Goal: Task Accomplishment & Management: Complete application form

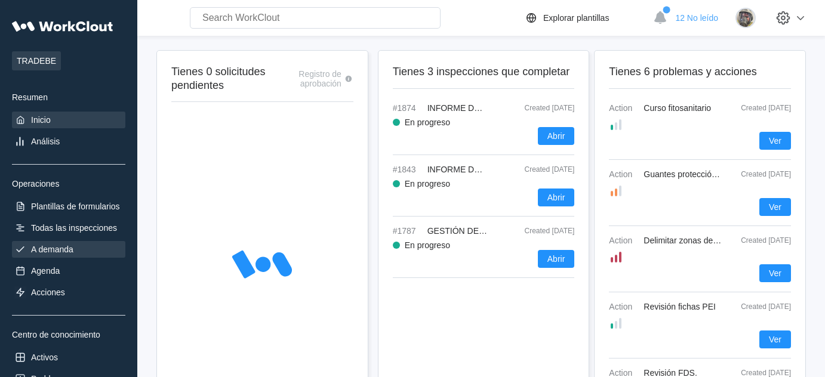
click at [72, 243] on div "A demanda" at bounding box center [68, 249] width 113 height 17
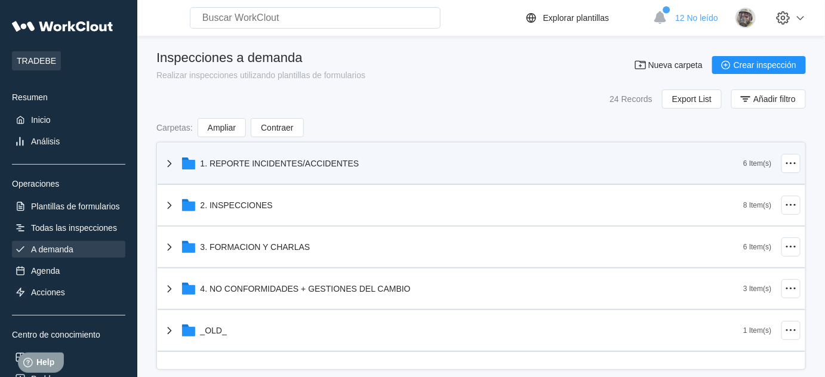
drag, startPoint x: 164, startPoint y: 160, endPoint x: 208, endPoint y: 167, distance: 45.3
click at [164, 160] on icon at bounding box center [169, 163] width 14 height 14
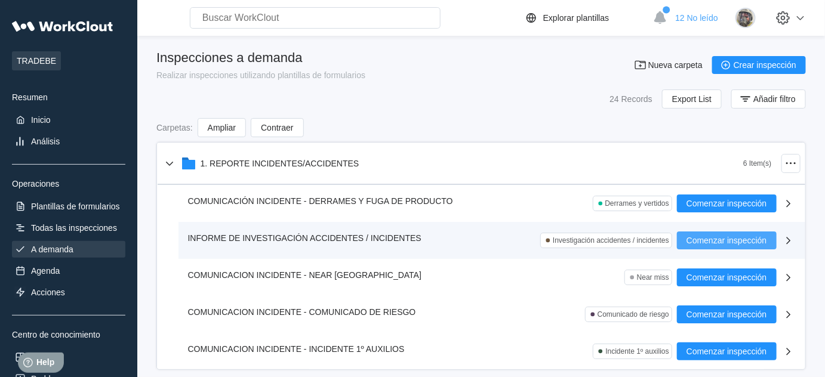
click at [739, 240] on span "Comenzar inspección" at bounding box center [727, 240] width 81 height 8
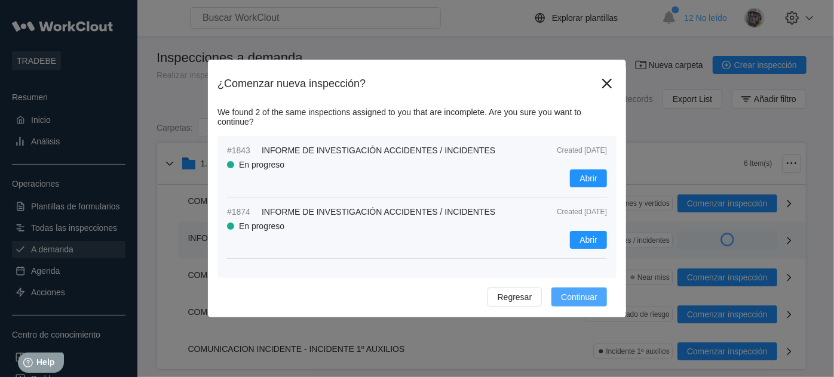
click at [589, 297] on span "Continuar" at bounding box center [579, 297] width 36 height 8
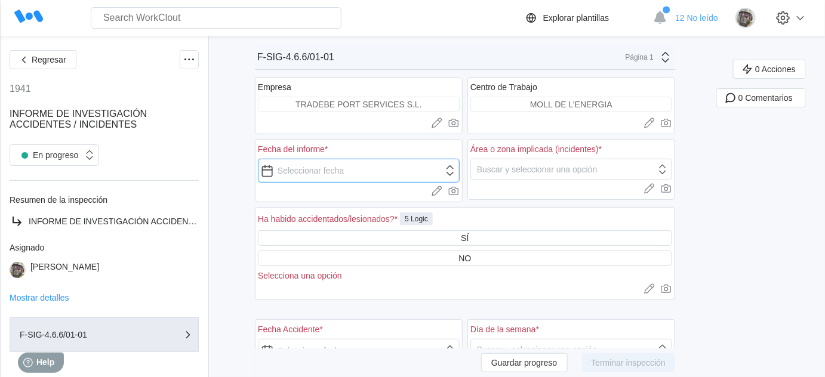
drag, startPoint x: 460, startPoint y: 171, endPoint x: 454, endPoint y: 171, distance: 6.0
click at [460, 171] on input "text" at bounding box center [359, 171] width 202 height 24
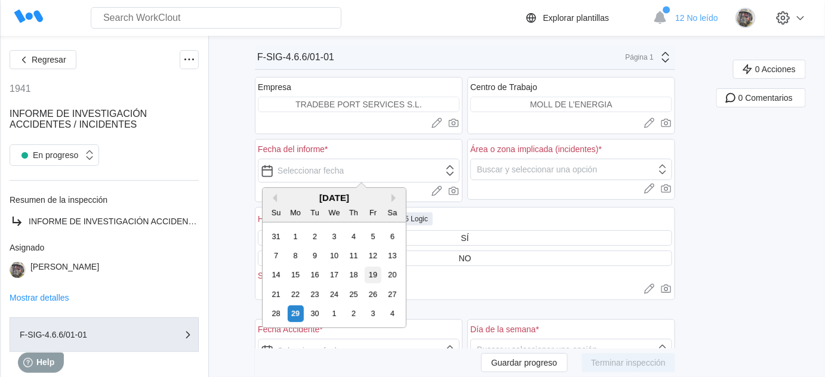
click at [374, 275] on div "19" at bounding box center [373, 275] width 16 height 16
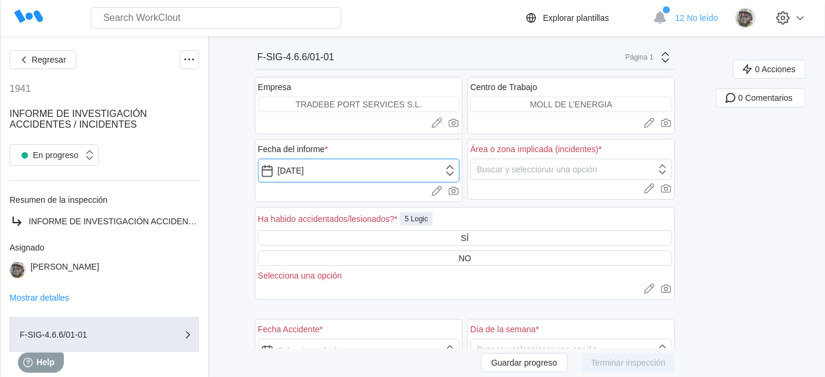
click at [459, 170] on input "[DATE]" at bounding box center [359, 171] width 202 height 24
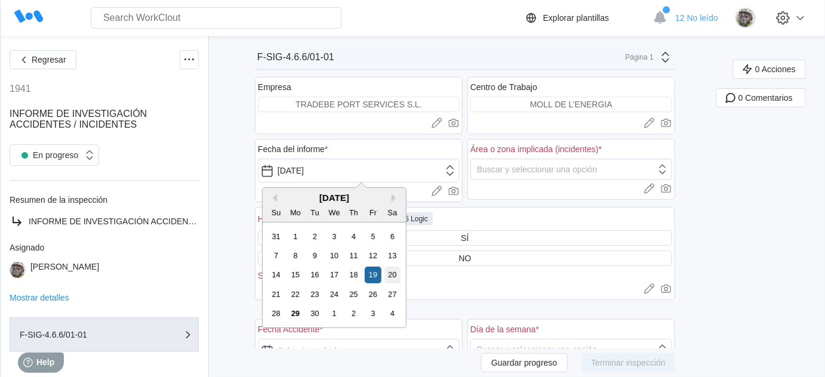
click at [392, 272] on div "20" at bounding box center [393, 275] width 16 height 16
type input "[DATE]"
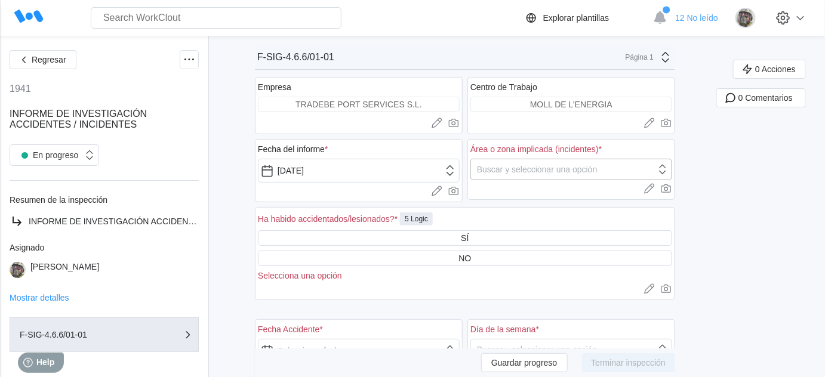
click at [536, 167] on div "Buscar y seleccionar una opción" at bounding box center [537, 170] width 121 height 10
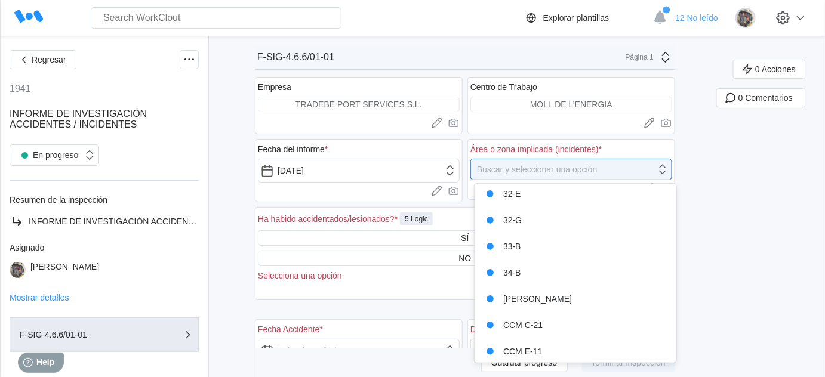
scroll to position [240, 0]
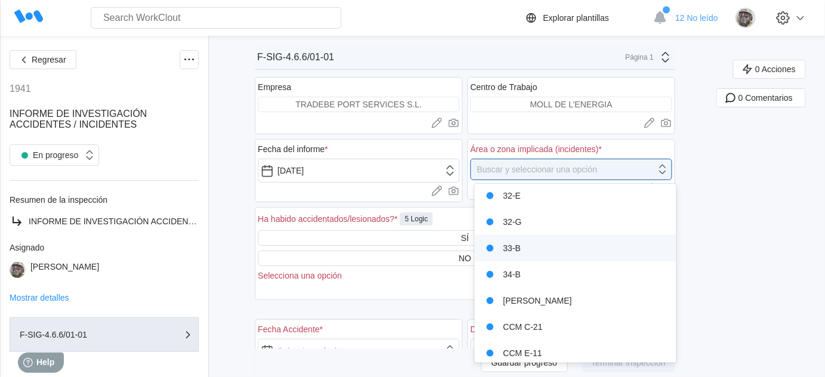
click at [538, 253] on div "33-B" at bounding box center [576, 248] width 188 height 17
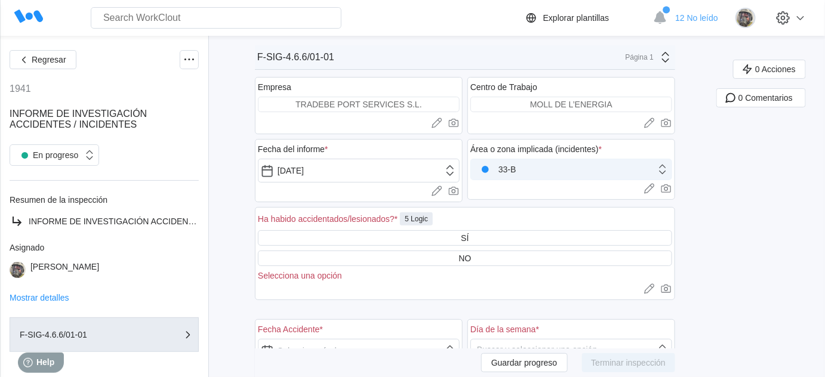
click at [583, 161] on div "33-B" at bounding box center [563, 169] width 185 height 17
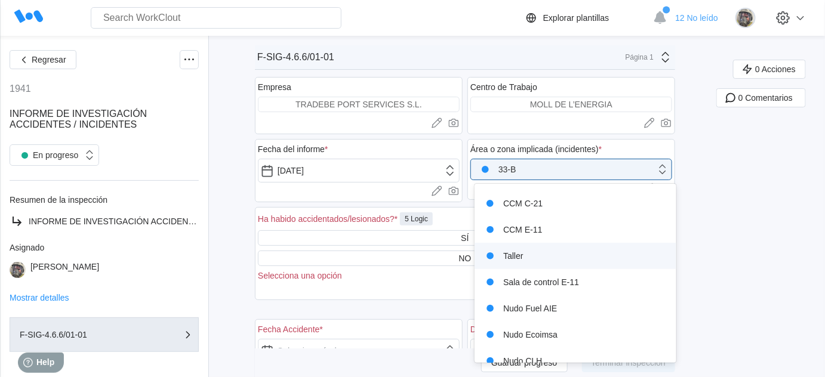
scroll to position [380, 0]
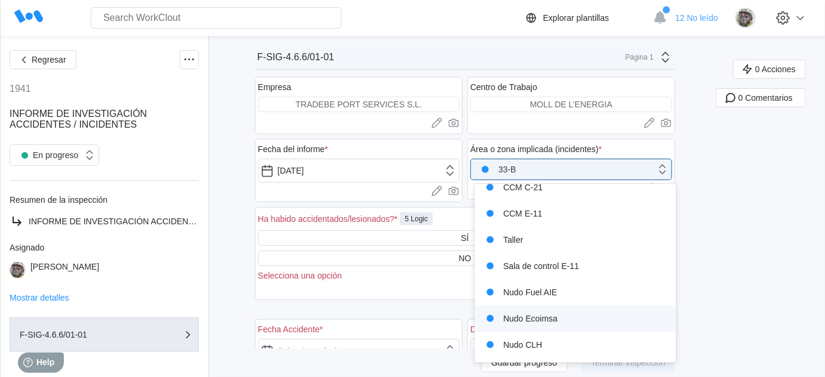
click at [580, 318] on div "Nudo Ecoimsa" at bounding box center [576, 318] width 188 height 17
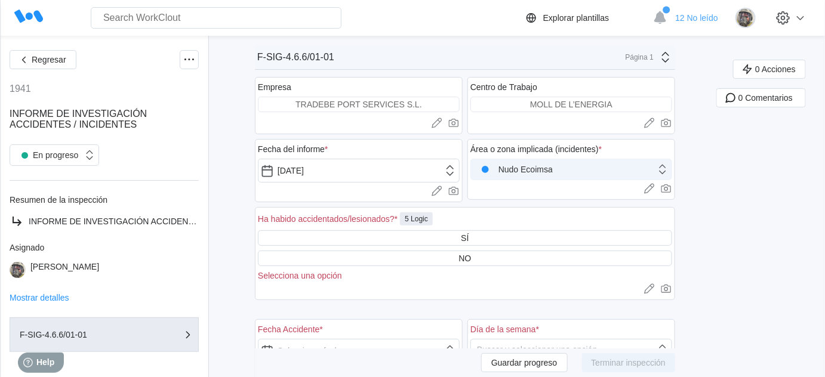
click at [580, 170] on div "Nudo Ecoimsa" at bounding box center [563, 169] width 185 height 17
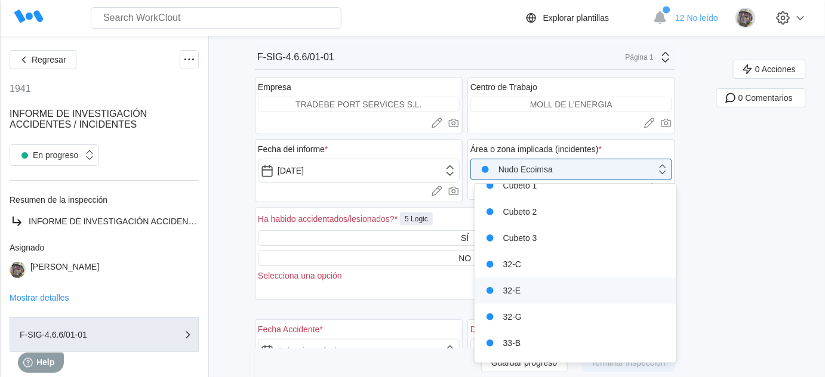
scroll to position [162, 0]
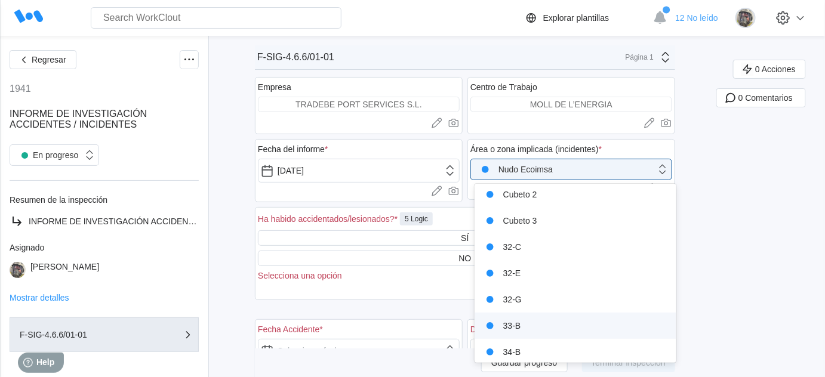
click at [559, 324] on div "33-B" at bounding box center [576, 326] width 188 height 17
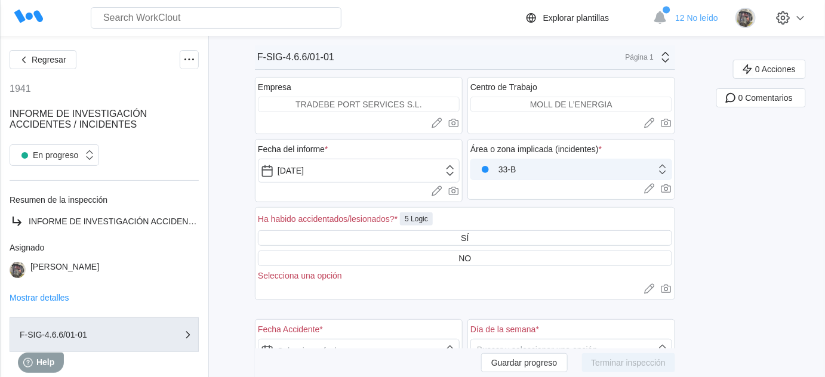
click at [552, 161] on div "33-B" at bounding box center [563, 169] width 185 height 17
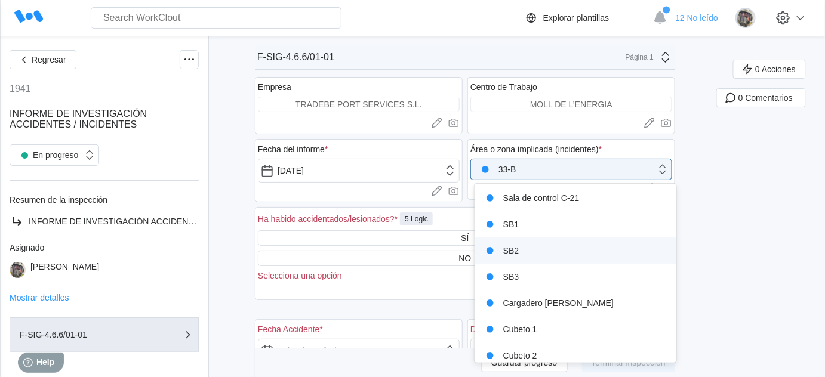
scroll to position [0, 0]
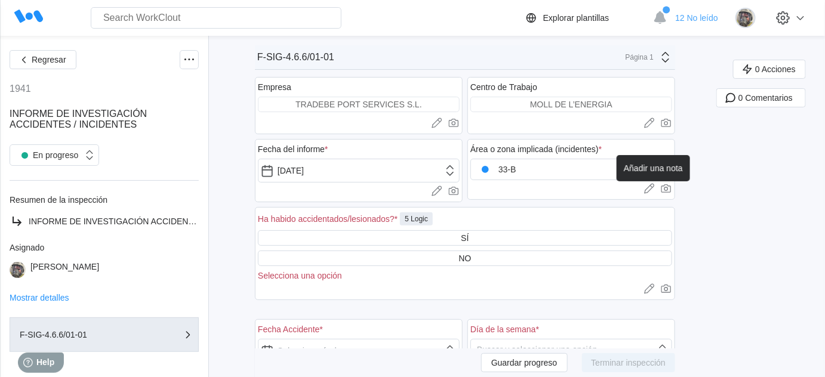
click at [656, 191] on icon at bounding box center [650, 189] width 12 height 12
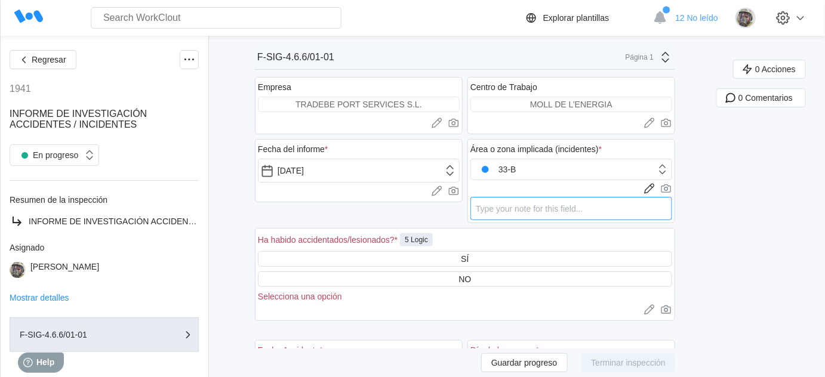
click at [524, 210] on textarea at bounding box center [571, 208] width 202 height 23
type textarea "I"
type textarea "x"
type textarea "In"
type textarea "x"
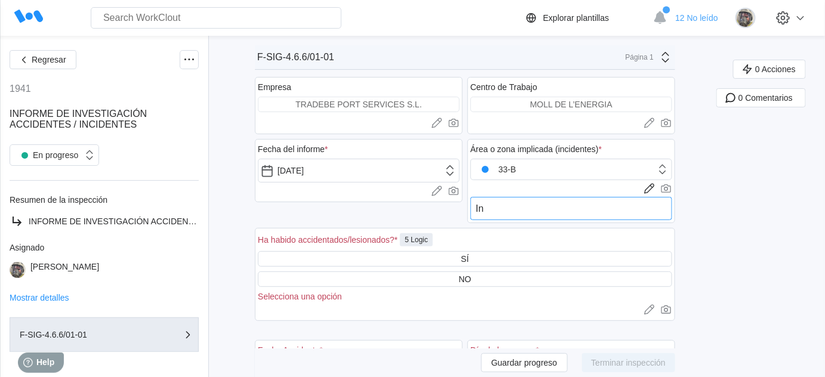
type textarea "Ins"
type textarea "x"
type textarea "Inst"
type textarea "x"
type textarea "Insta"
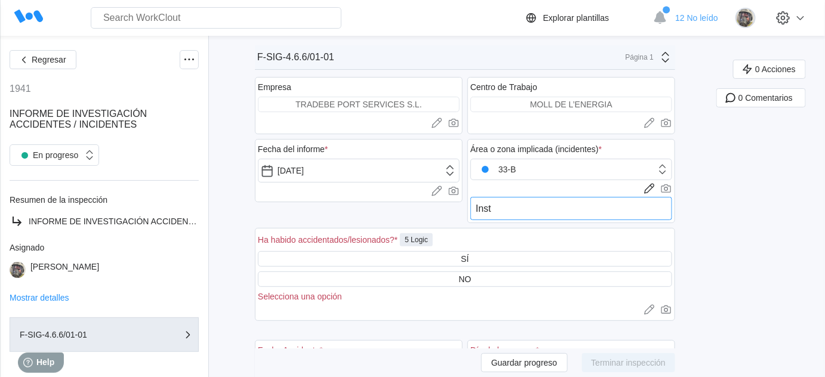
type textarea "x"
type textarea "Instal"
type textarea "x"
type textarea "Instala"
type textarea "x"
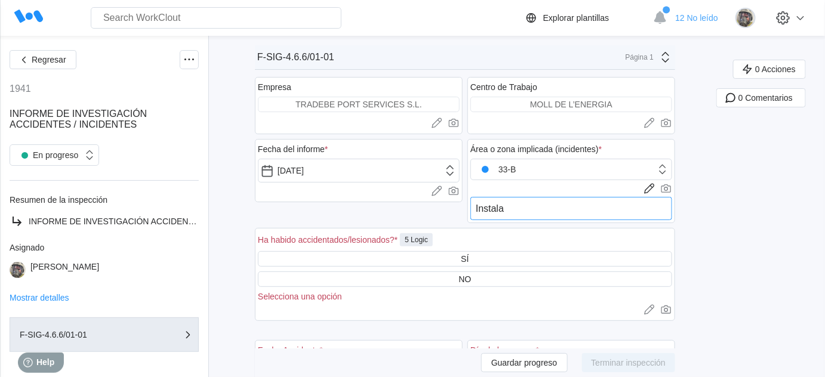
type textarea "Instalac"
type textarea "x"
type textarea "Instalaci"
type textarea "x"
type textarea "Instalació"
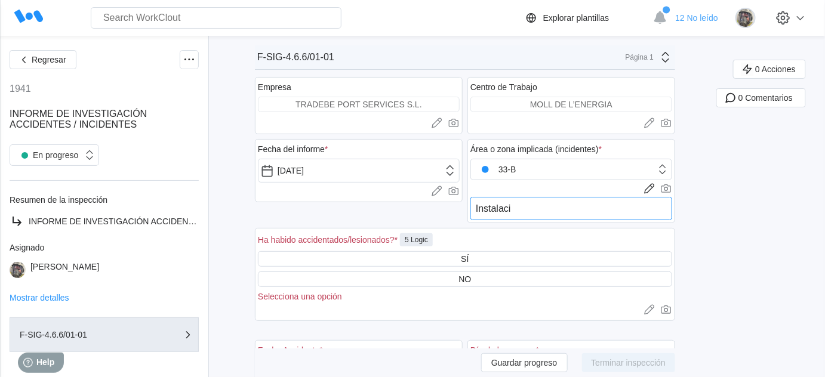
type textarea "x"
type textarea "Instalación"
type textarea "x"
type textarea "Instalación"
type textarea "x"
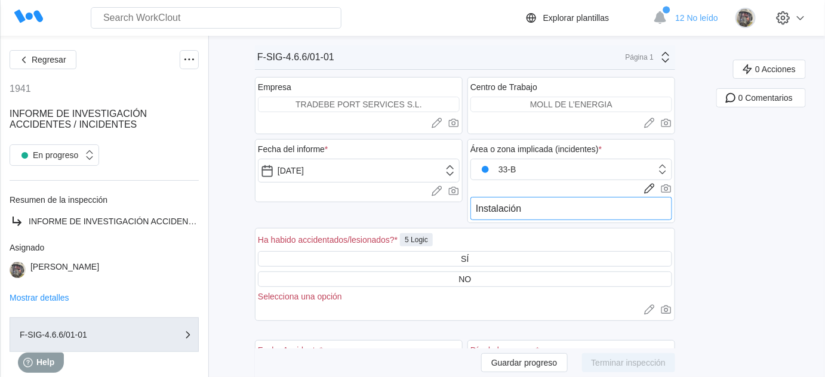
type textarea "Instalación d"
type textarea "x"
type textarea "Instalación de"
type textarea "x"
type textarea "Instalación de"
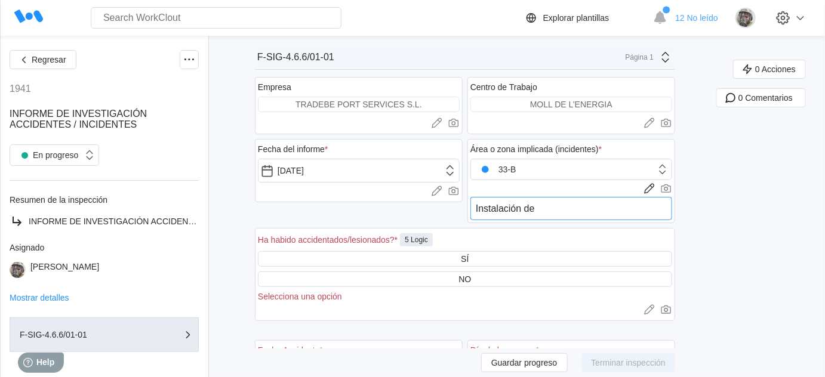
type textarea "x"
type textarea "Instalación de E"
type textarea "x"
type textarea "Instalación de EC"
type textarea "x"
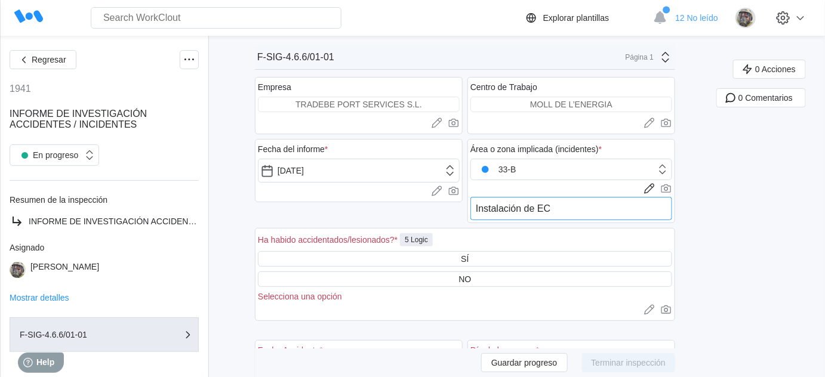
type textarea "Instalación de ECO"
type textarea "x"
type textarea "Instalación de ECO3"
type textarea "x"
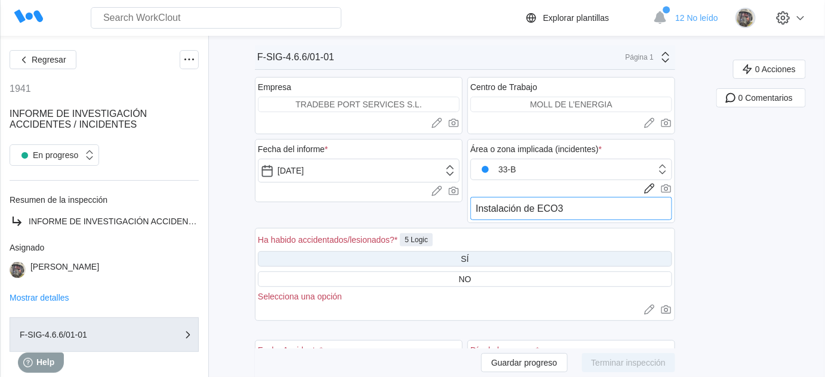
type textarea "Instalación de ECO3"
click at [460, 253] on div "SÍ" at bounding box center [465, 259] width 414 height 16
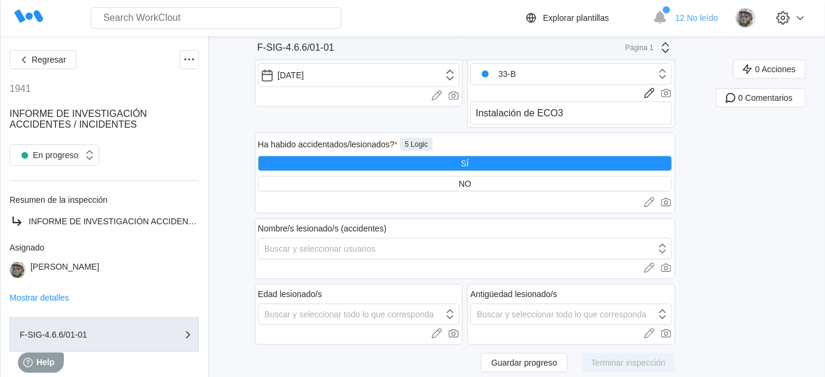
scroll to position [108, 0]
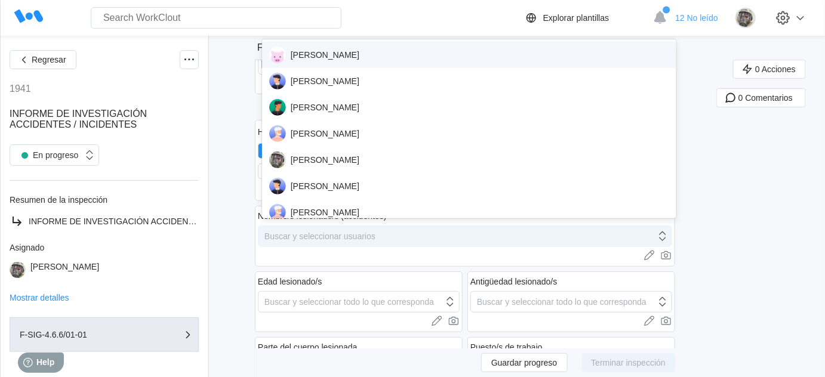
click at [352, 240] on div "Buscar y seleccionar usuarios" at bounding box center [458, 236] width 398 height 17
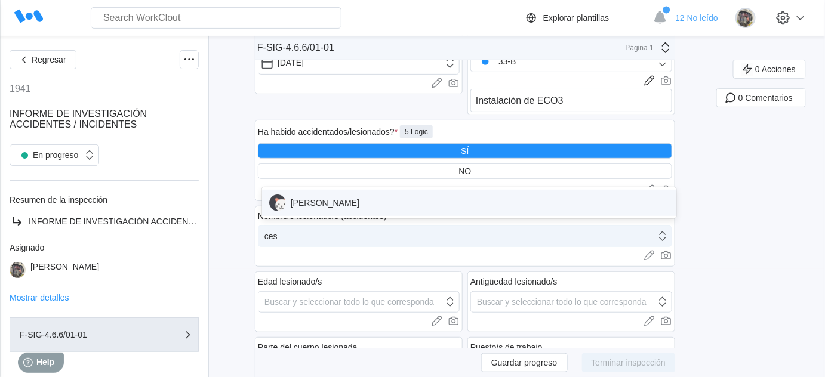
type input "cesa"
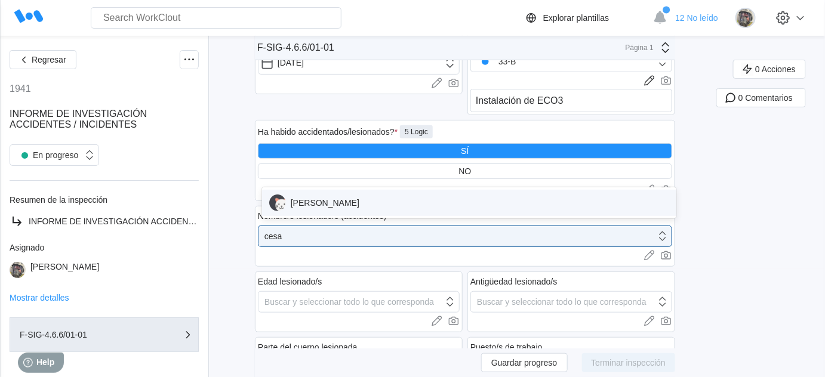
click at [355, 206] on div "CESAR HORCAJO" at bounding box center [469, 203] width 401 height 17
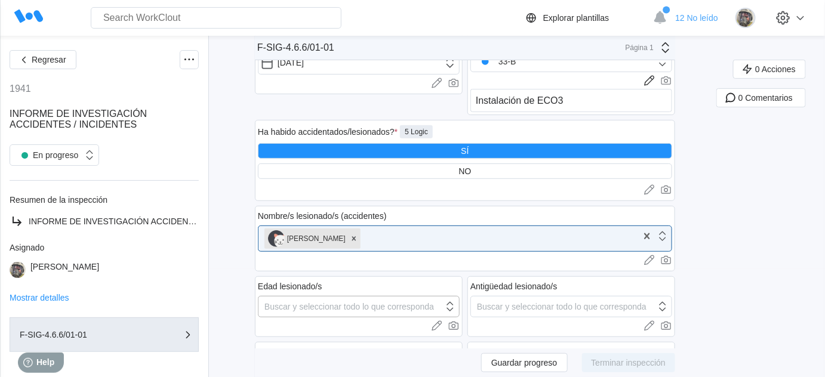
click at [326, 305] on div "Buscar y seleccionar todo lo que corresponda" at bounding box center [350, 307] width 170 height 10
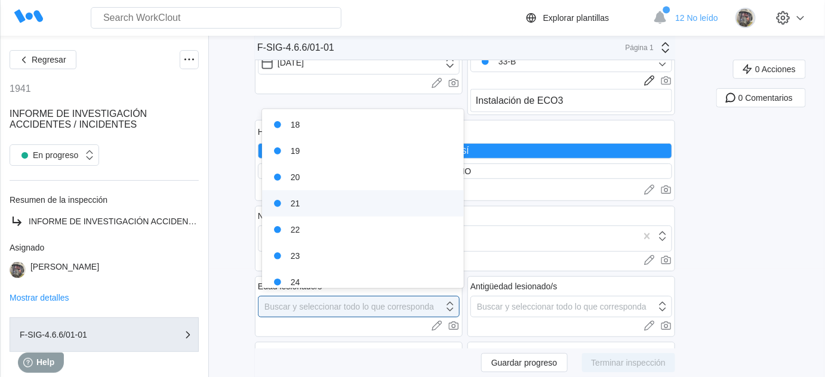
type input "4"
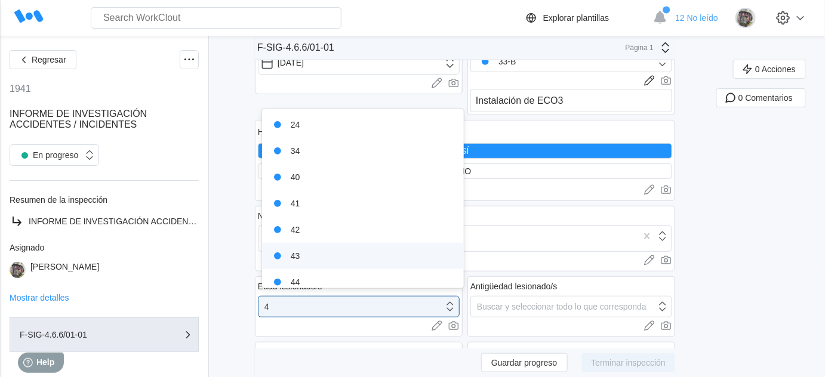
scroll to position [54, 0]
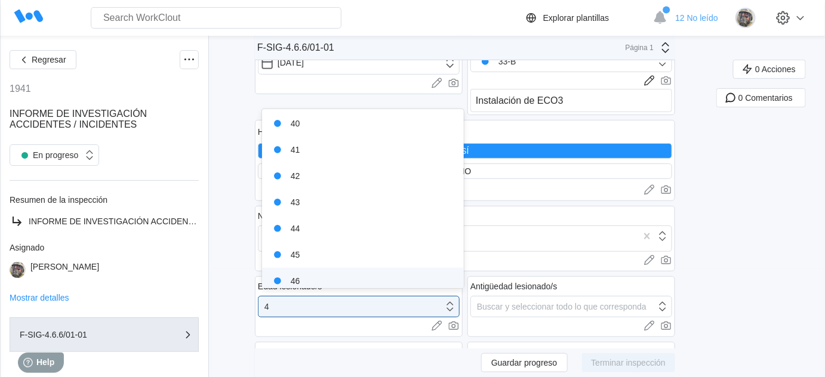
click at [314, 276] on div "46" at bounding box center [363, 281] width 188 height 17
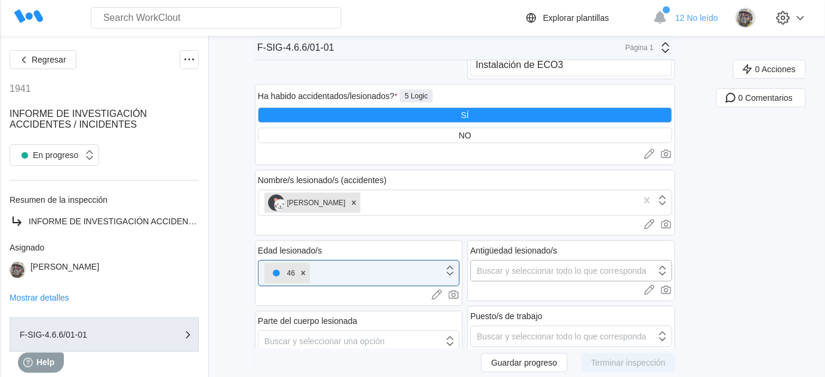
scroll to position [162, 0]
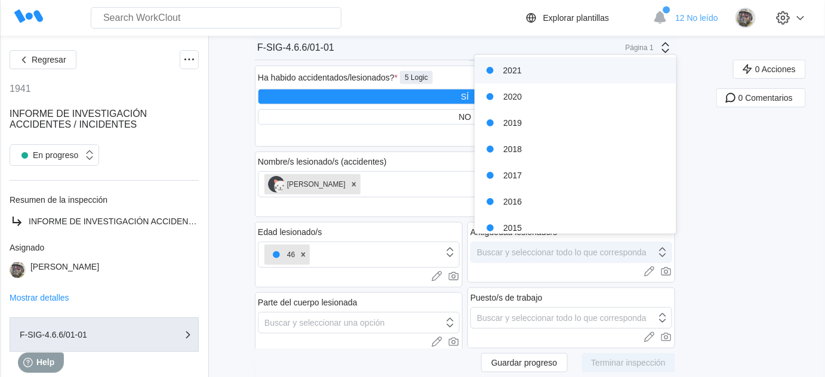
click at [551, 248] on div "Buscar y seleccionar todo lo que corresponda" at bounding box center [562, 253] width 170 height 10
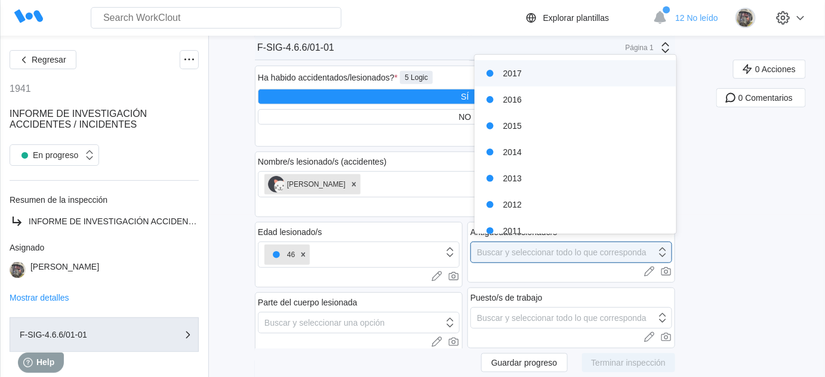
scroll to position [108, 0]
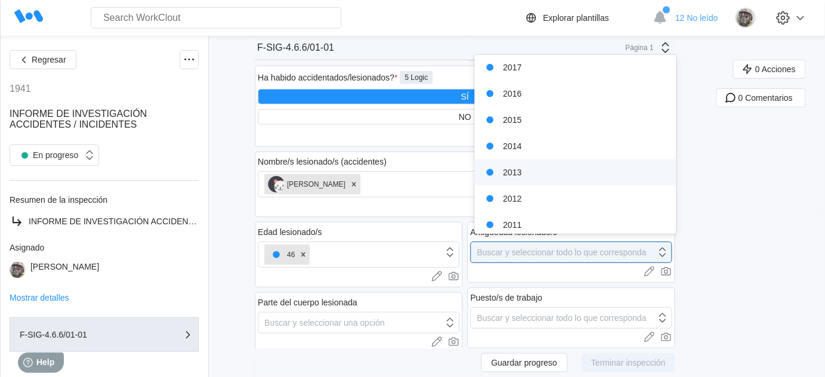
click at [540, 168] on div "2013" at bounding box center [576, 172] width 188 height 17
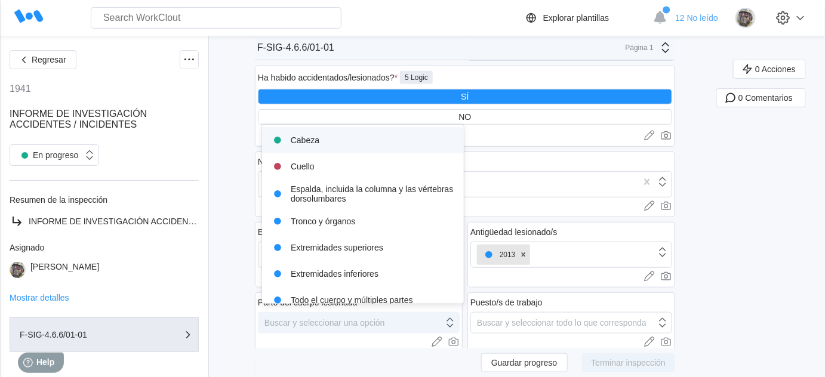
click at [352, 318] on div "Buscar y seleccionar una opción" at bounding box center [325, 323] width 121 height 10
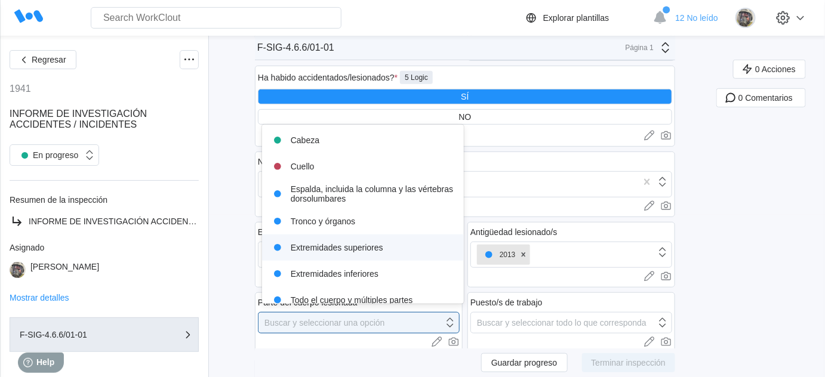
click at [336, 245] on div "Extremidades superiores" at bounding box center [363, 247] width 188 height 17
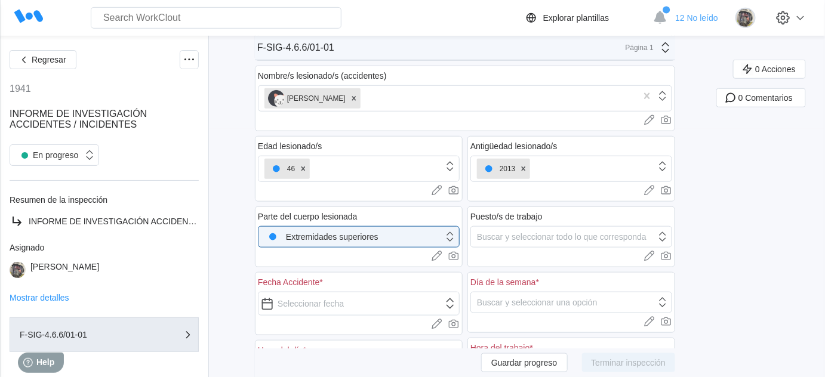
scroll to position [271, 0]
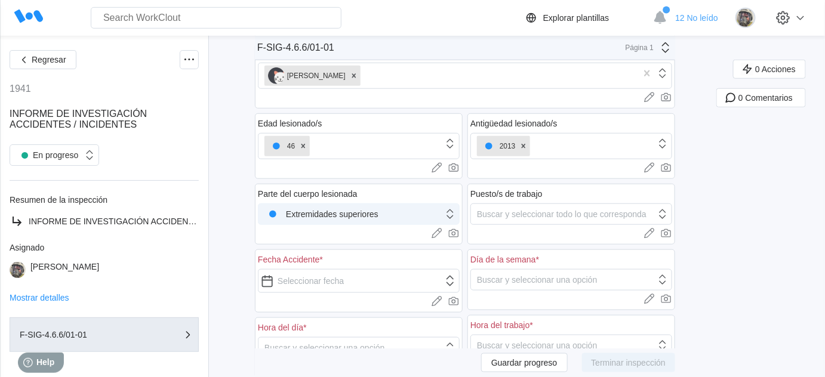
click at [408, 211] on div "Extremidades superiores" at bounding box center [351, 214] width 185 height 17
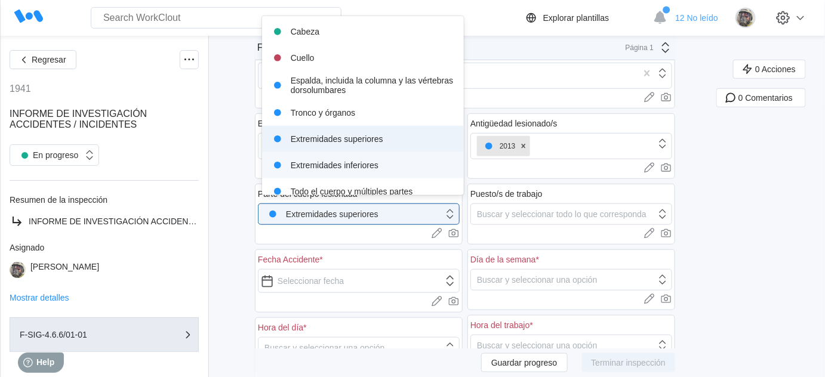
scroll to position [40, 0]
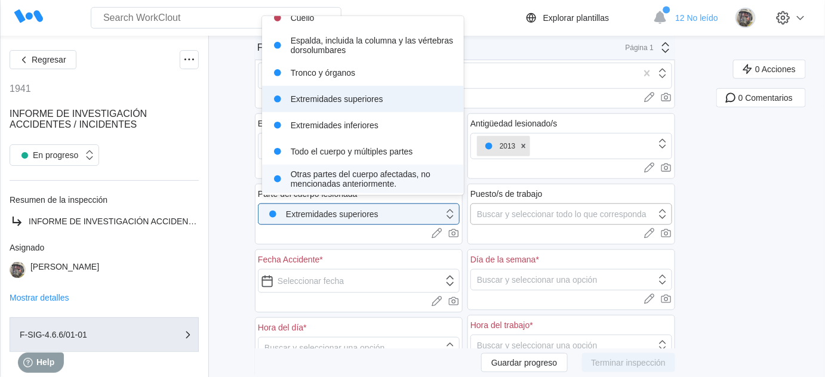
click at [548, 210] on div "Buscar y seleccionar todo lo que corresponda" at bounding box center [562, 215] width 170 height 10
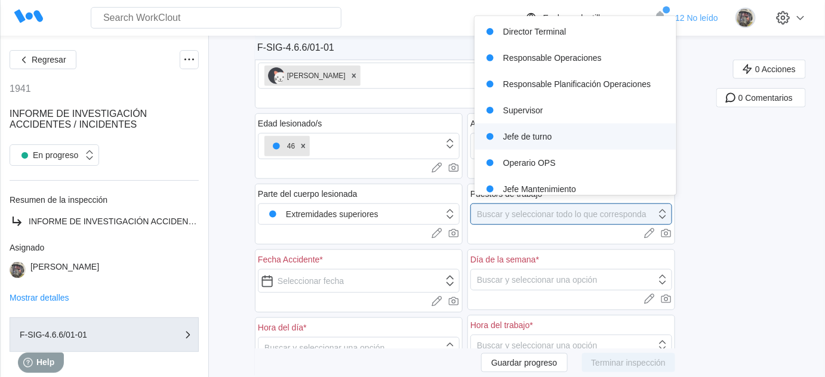
click at [570, 134] on div "Jefe de turno" at bounding box center [576, 136] width 188 height 17
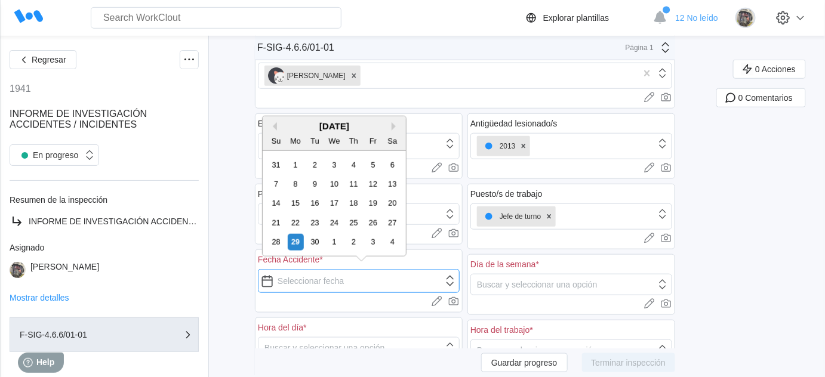
click at [316, 278] on input "text" at bounding box center [359, 281] width 202 height 24
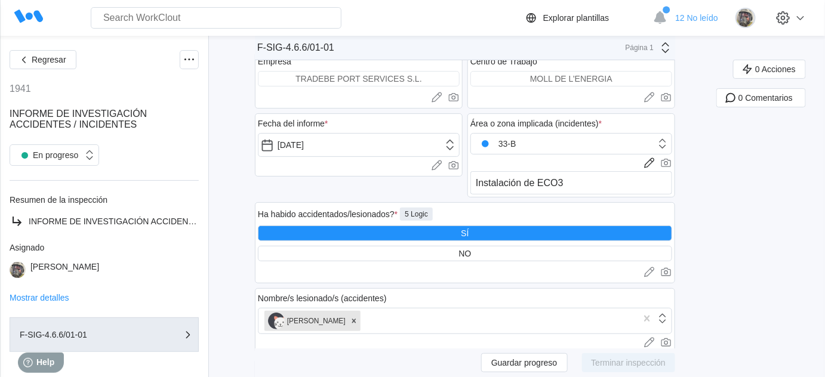
scroll to position [0, 0]
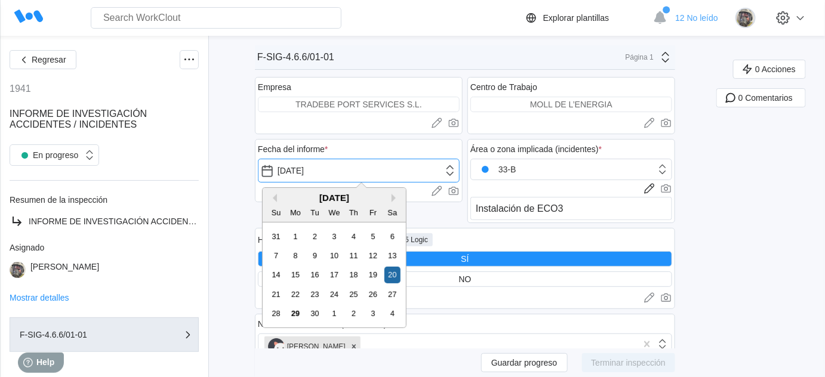
click at [361, 172] on input "09/20/2025" at bounding box center [359, 171] width 202 height 24
click at [293, 312] on div "29" at bounding box center [296, 314] width 16 height 16
type input "09/29/2025"
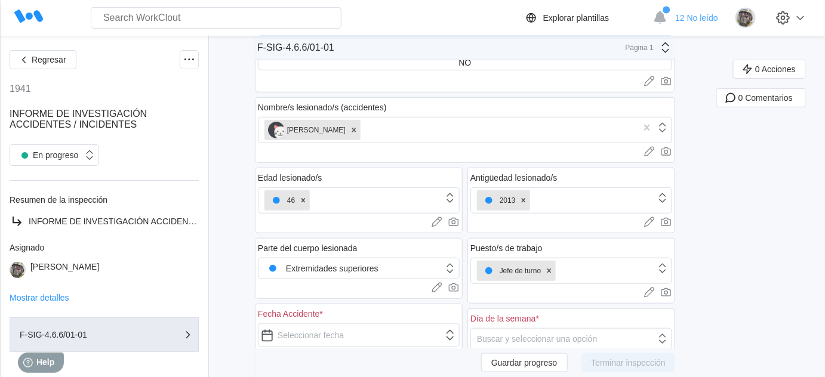
scroll to position [325, 0]
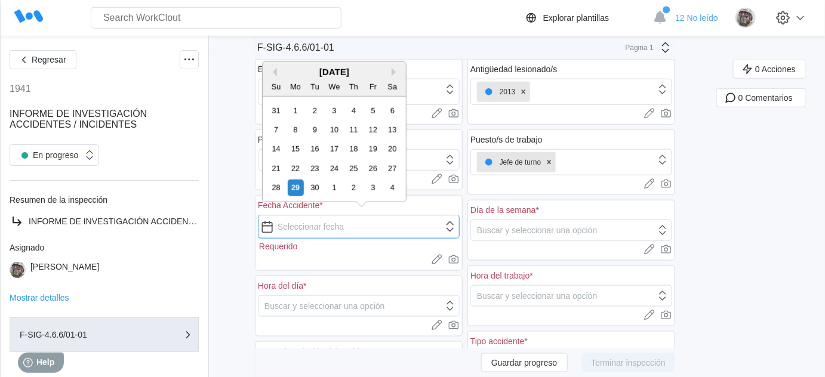
click at [302, 217] on input "text" at bounding box center [359, 227] width 202 height 24
click at [389, 147] on div "20" at bounding box center [393, 149] width 16 height 16
type input "09/20/2025"
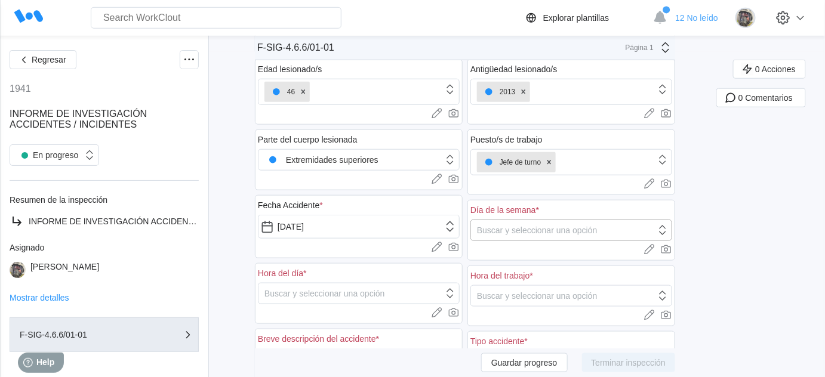
click at [516, 229] on div "Buscar y seleccionar una opción" at bounding box center [537, 231] width 121 height 10
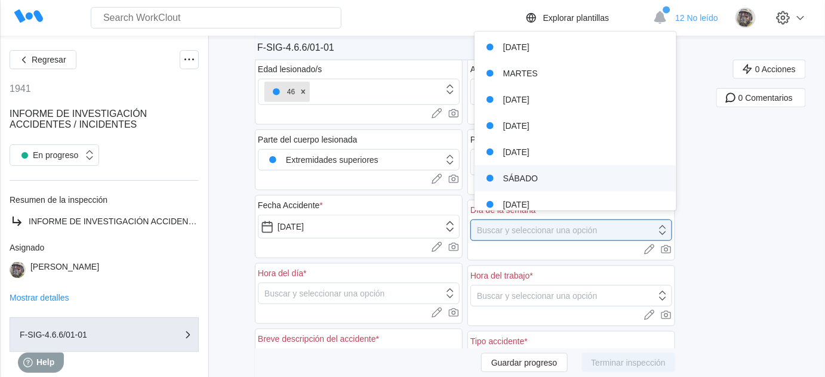
click at [513, 182] on div "SÁBADO" at bounding box center [576, 178] width 188 height 17
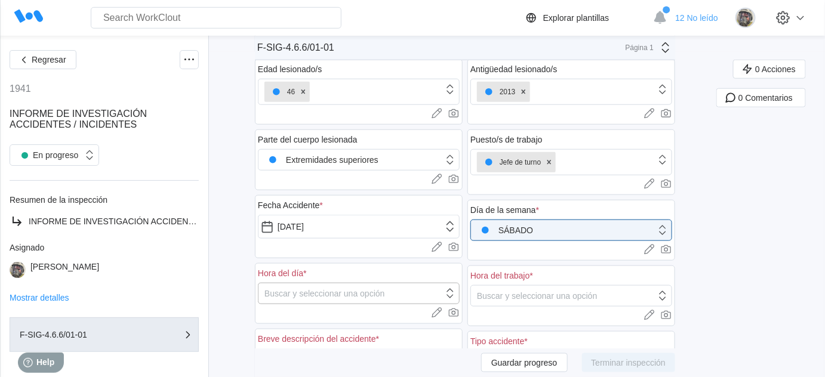
click at [333, 290] on div "Buscar y seleccionar una opción" at bounding box center [325, 294] width 121 height 10
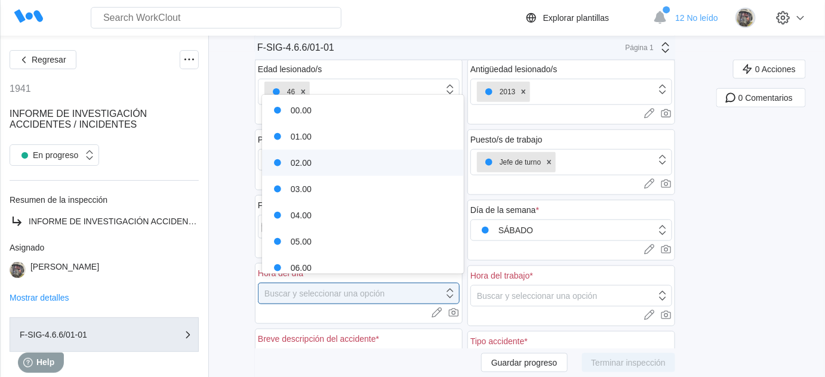
click at [323, 155] on div "02.00" at bounding box center [363, 163] width 188 height 17
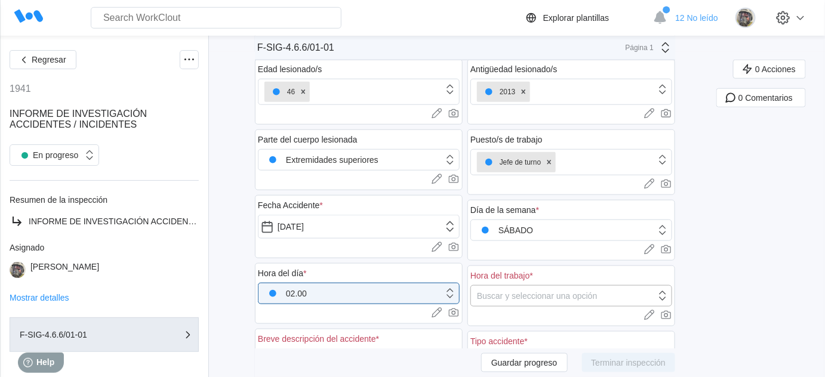
click at [514, 297] on div "Buscar y seleccionar una opción" at bounding box center [563, 296] width 185 height 17
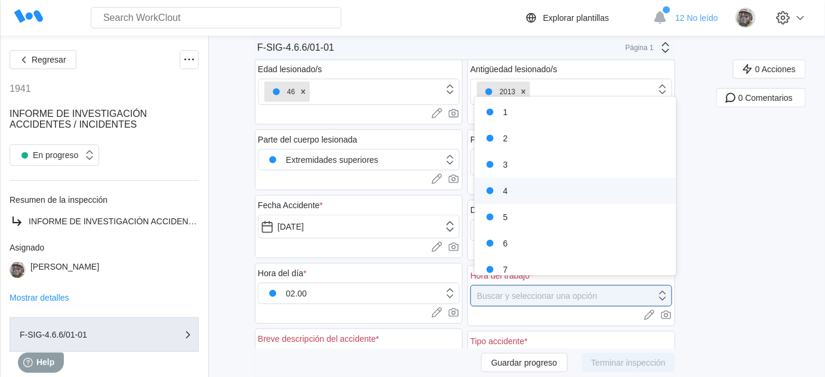
click at [506, 192] on div "4" at bounding box center [576, 191] width 188 height 17
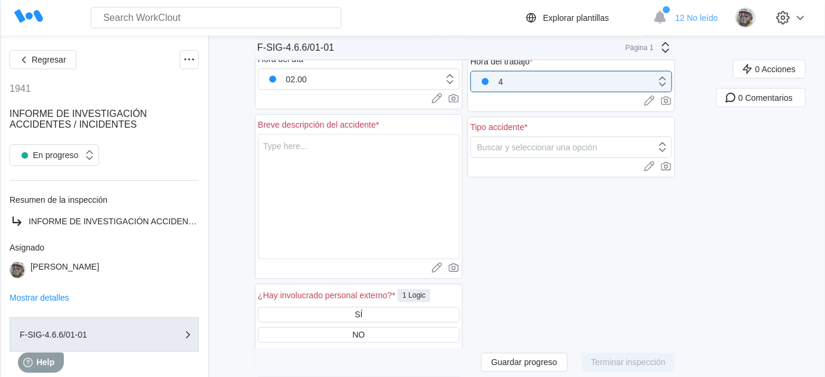
scroll to position [543, 0]
click at [552, 143] on div "Buscar y seleccionar una opción" at bounding box center [537, 145] width 121 height 10
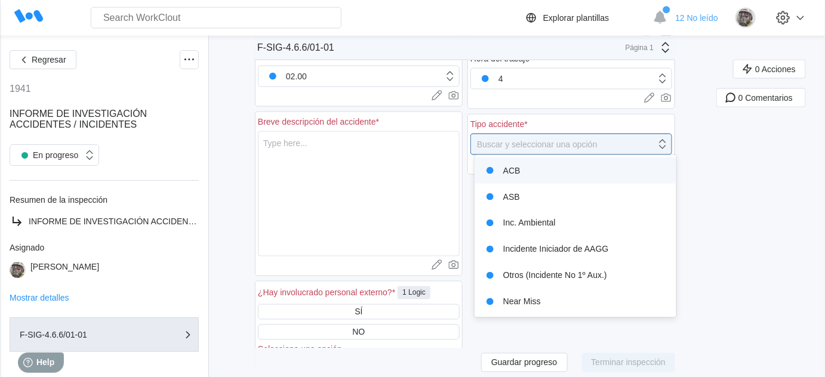
click at [547, 174] on div "ACB" at bounding box center [576, 170] width 188 height 17
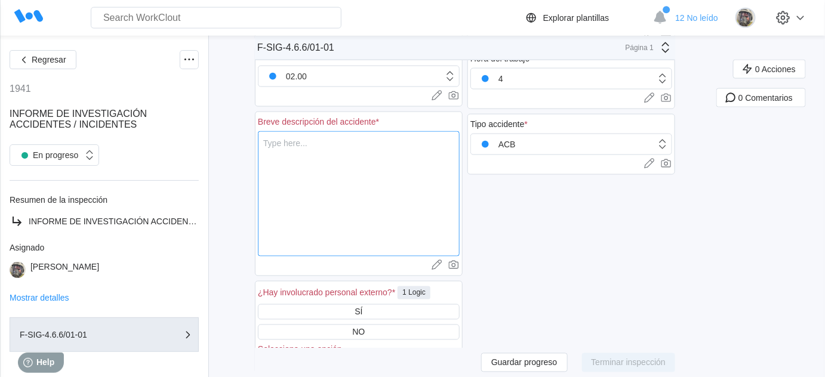
click at [345, 154] on textarea at bounding box center [359, 193] width 202 height 125
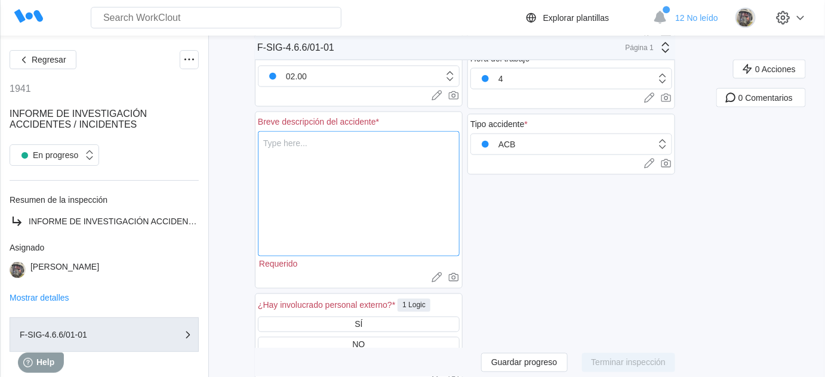
click at [281, 140] on textarea at bounding box center [359, 193] width 202 height 125
paste textarea "Durante la operativa de descarga del barco SEAFAITH, operación conjunta entre T…"
type textarea "Durante la operativa de descarga del barco SEAFAITH, operación conjunta entre T…"
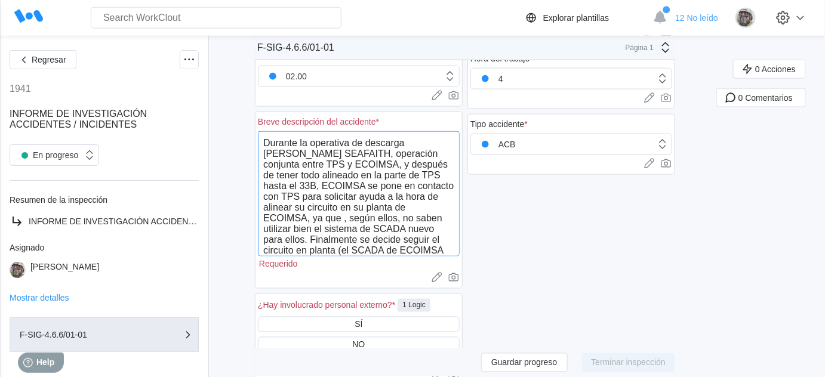
type textarea "x"
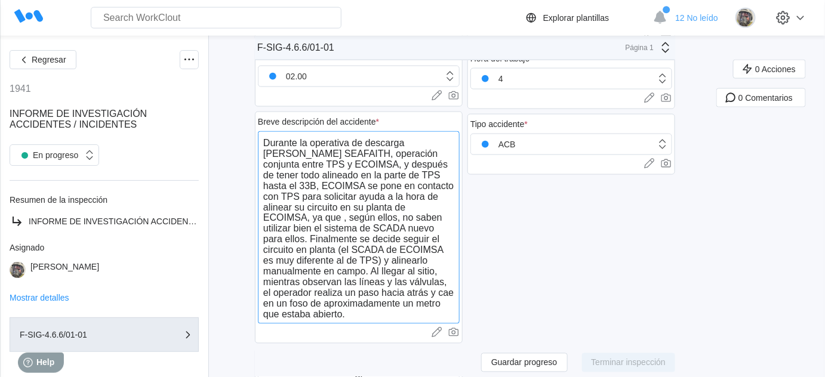
drag, startPoint x: 266, startPoint y: 136, endPoint x: 401, endPoint y: 318, distance: 227.1
click at [401, 318] on textarea "Durante la operativa de descarga del barco SEAFAITH, operación conjunta entre T…" at bounding box center [359, 227] width 202 height 193
type textarea "x"
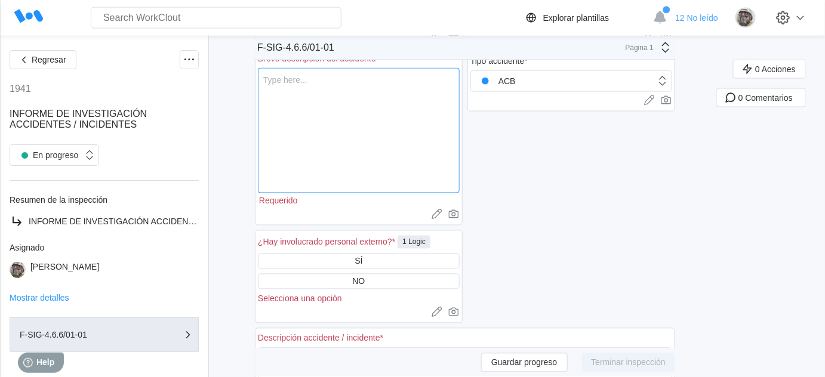
scroll to position [705, 0]
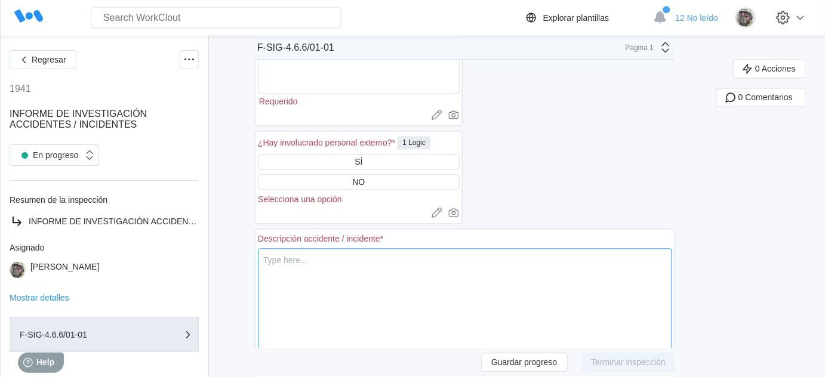
click at [356, 278] on textarea at bounding box center [465, 311] width 414 height 125
paste textarea "Durante la operativa de descarga del barco SEAFAITH, operación conjunta entre T…"
type textarea "Durante la operativa de descarga del barco SEAFAITH, operación conjunta entre T…"
type textarea "x"
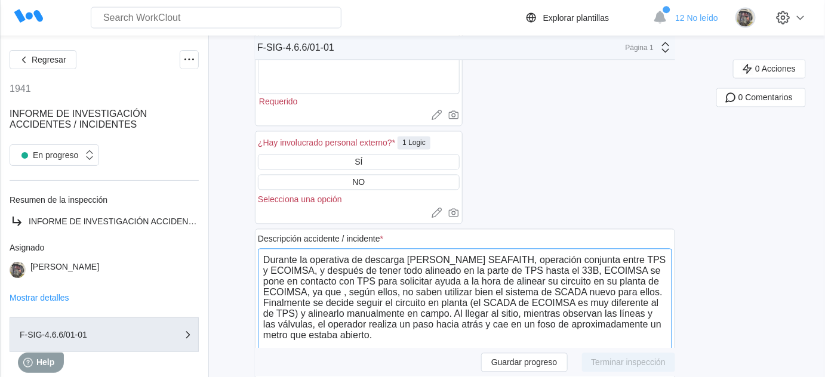
scroll to position [488, 0]
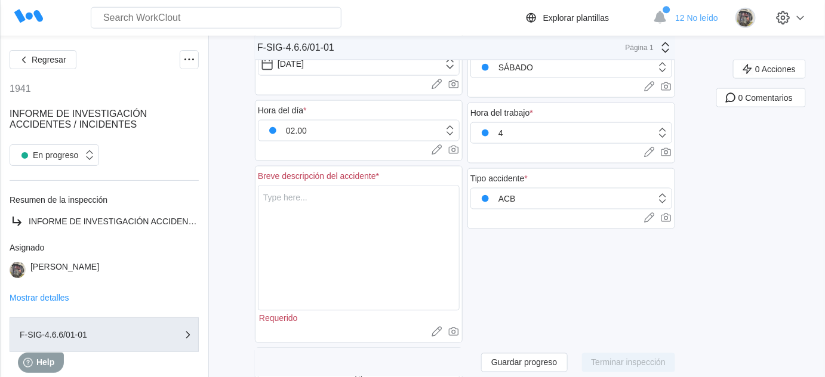
type textarea "Durante la operativa de descarga del barco SEAFAITH, operación conjunta entre T…"
click at [338, 221] on textarea at bounding box center [359, 248] width 202 height 125
type textarea "C"
type textarea "x"
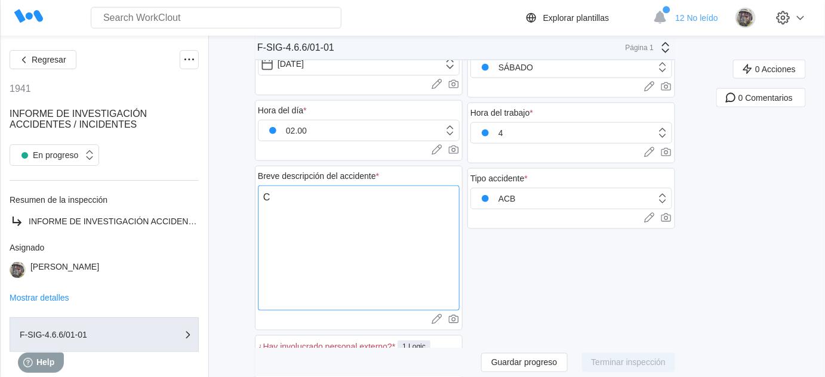
type textarea "Ca"
type textarea "x"
type textarea "Cai"
type textarea "x"
type textarea "Caid"
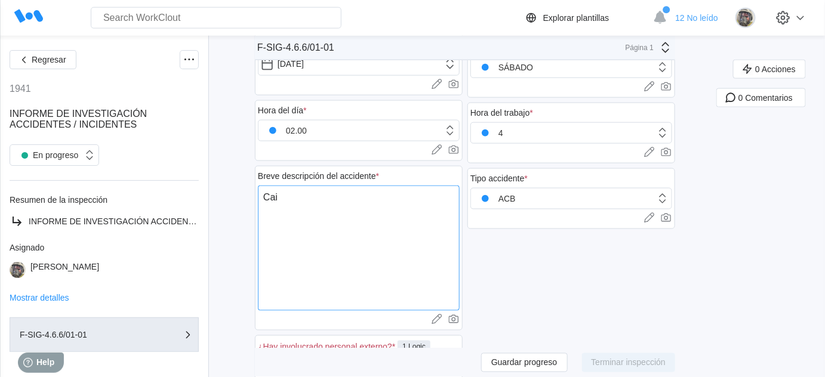
type textarea "x"
type textarea "Caida"
type textarea "x"
type textarea "Caida"
type textarea "x"
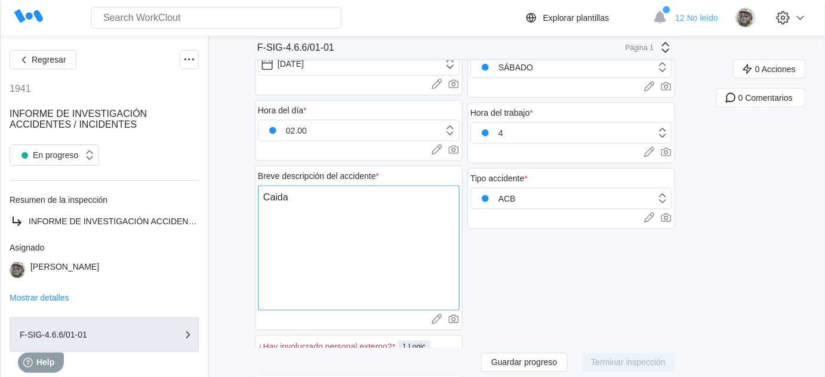
type textarea "Caida a"
type textarea "x"
type textarea "Caida a"
type textarea "x"
type textarea "Caida a u"
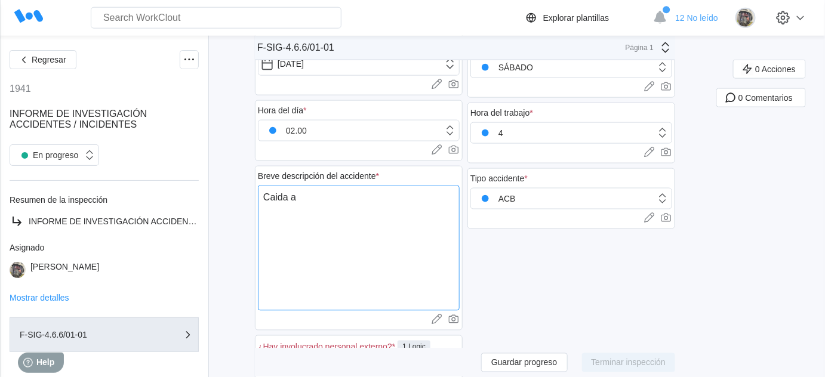
type textarea "x"
type textarea "Caida a un"
type textarea "x"
type textarea "Caida a un"
type textarea "x"
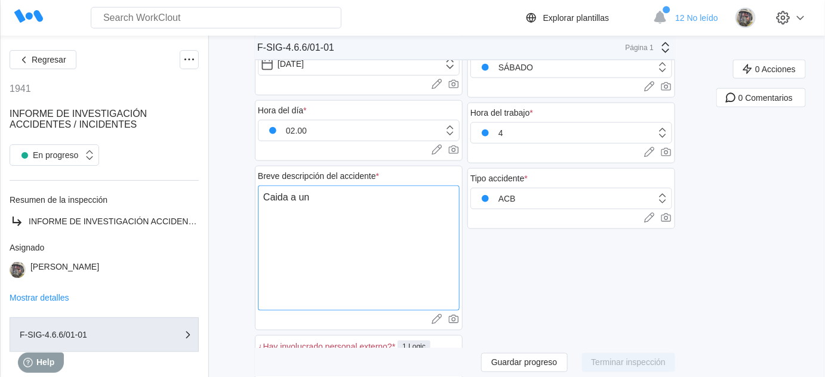
type textarea "Caida a un f"
type textarea "x"
type textarea "Caida a un fo"
type textarea "x"
type textarea "Caida a un fos"
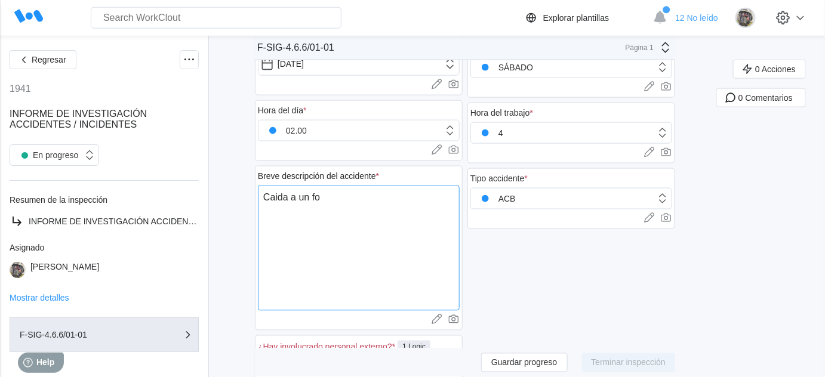
type textarea "x"
type textarea "Caida a un foso"
type textarea "x"
drag, startPoint x: 382, startPoint y: 205, endPoint x: 247, endPoint y: 205, distance: 134.9
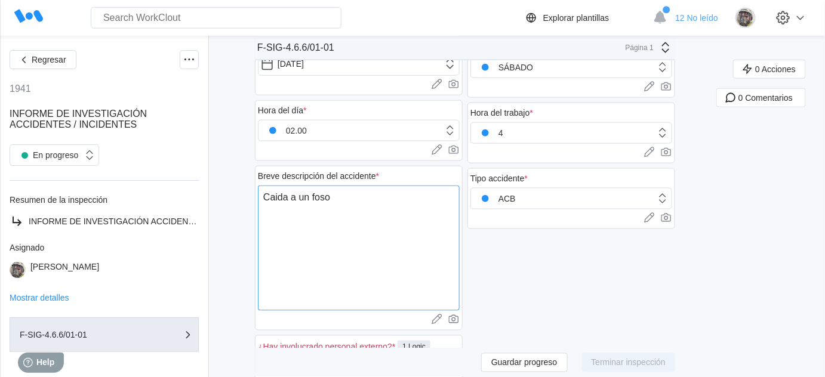
type textarea "x"
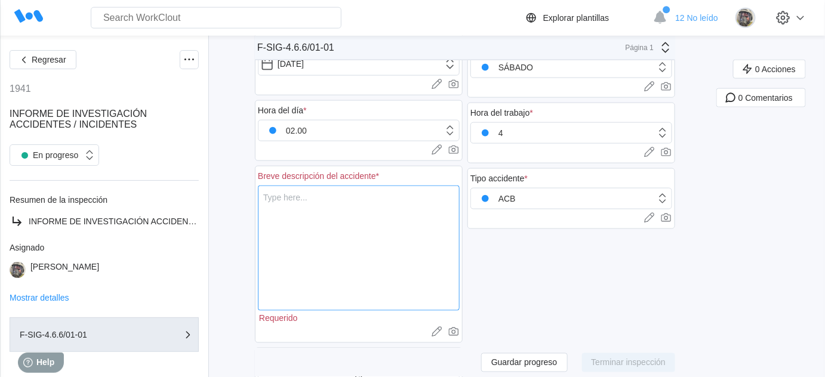
click at [346, 214] on textarea at bounding box center [359, 248] width 202 height 125
type textarea "C"
type textarea "x"
type textarea "Ca"
type textarea "x"
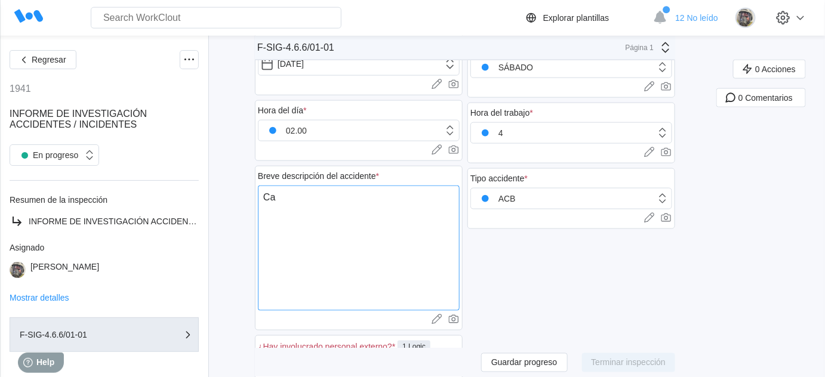
type textarea "Caí"
type textarea "x"
type textarea "Caíd"
type textarea "x"
type textarea "Caída"
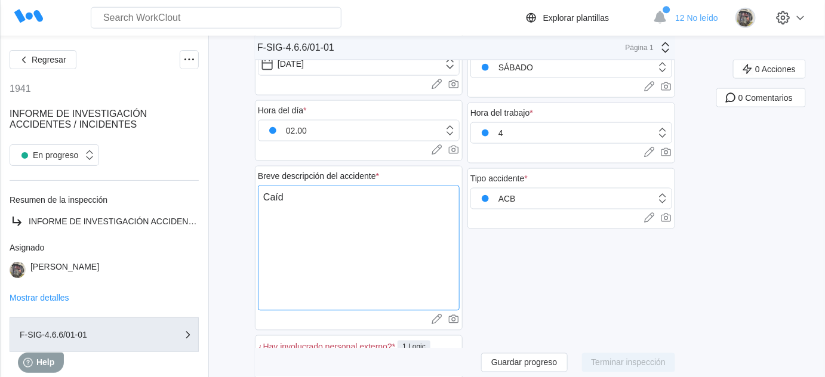
type textarea "x"
type textarea "Caída"
type textarea "x"
type textarea "Caída a"
type textarea "x"
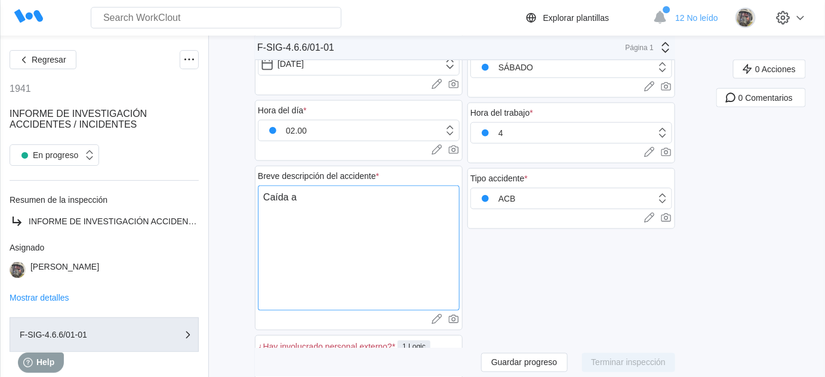
type textarea "Caída a"
type textarea "x"
type textarea "Caída a d"
type textarea "x"
type textarea "Caída a di"
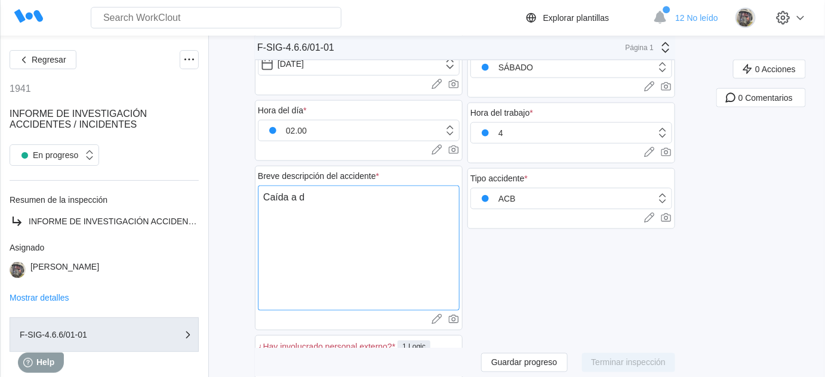
type textarea "x"
type textarea "Caída a dis"
type textarea "x"
type textarea "Caída a dist"
type textarea "x"
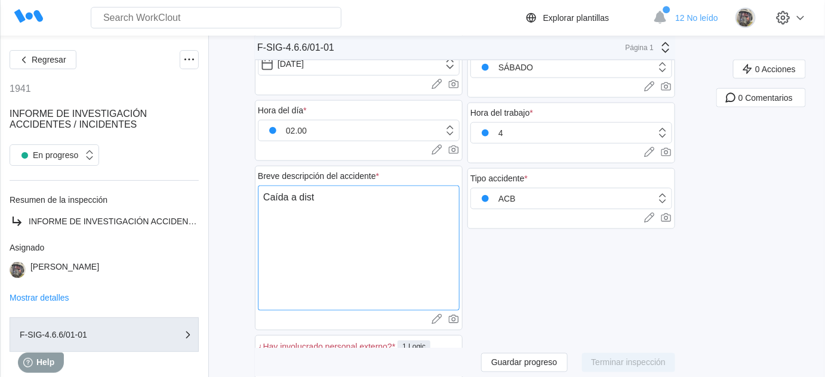
type textarea "Caída a disti"
type textarea "x"
type textarea "Caída a distin"
type textarea "x"
type textarea "Caída a distint"
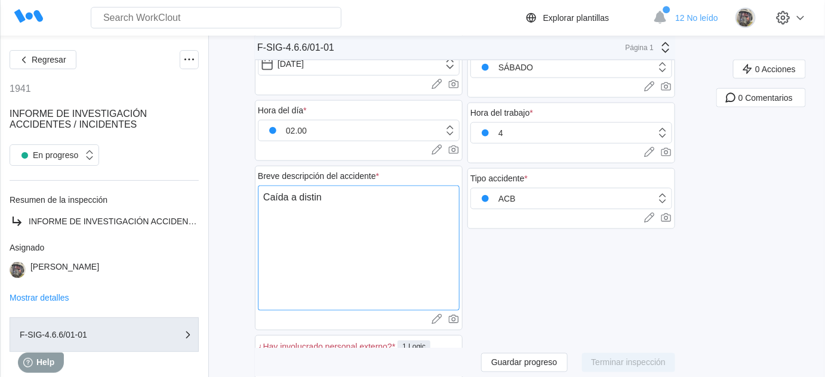
type textarea "x"
type textarea "Caída a distinto"
type textarea "x"
type textarea "Caída a distinto"
type textarea "x"
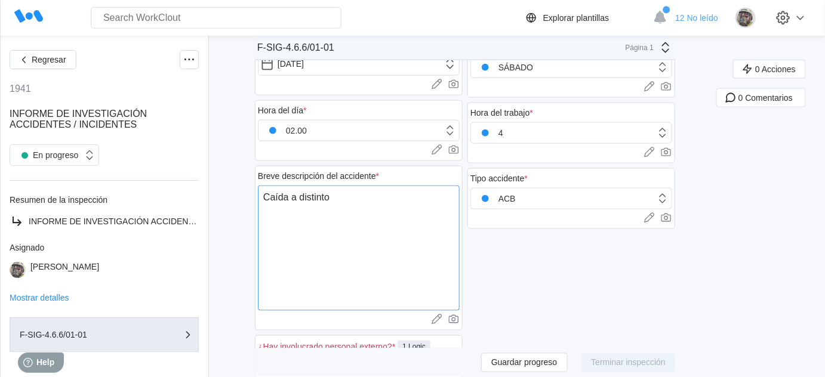
type textarea "Caída a distinto n"
type textarea "x"
type textarea "Caída a distinto ni"
type textarea "x"
type textarea "Caída a distinto niv"
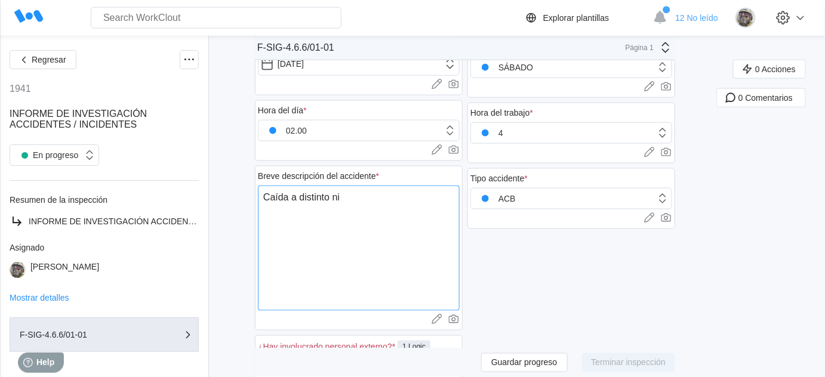
type textarea "x"
type textarea "Caída a distinto nive"
type textarea "x"
type textarea "Caída a distinto nivel"
type textarea "x"
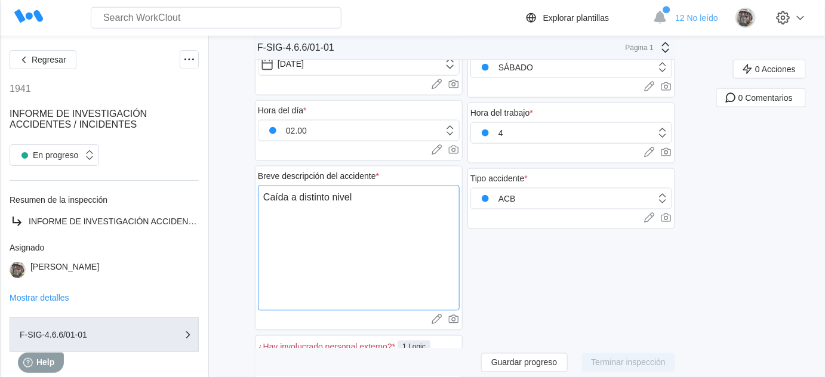
type textarea "Caída a distinto nivel"
type textarea "x"
type textarea "Caída a distinto nivel ("
type textarea "x"
type textarea "Caída a distinto nivel (1"
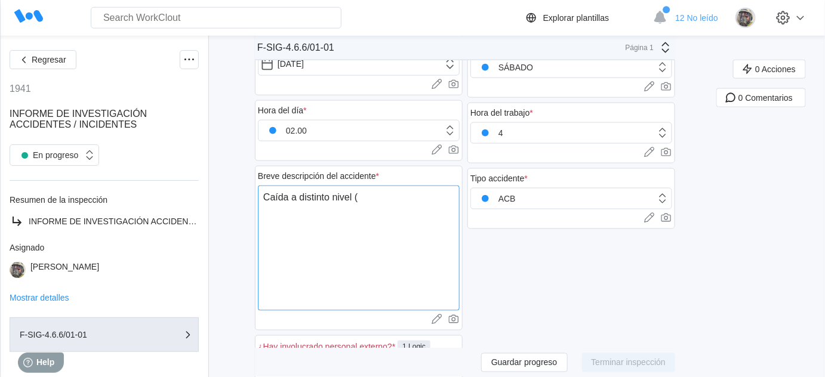
type textarea "x"
type textarea "Caída a distinto nivel (1"
type textarea "x"
type textarea "Caída a distinto nivel (1 m"
type textarea "x"
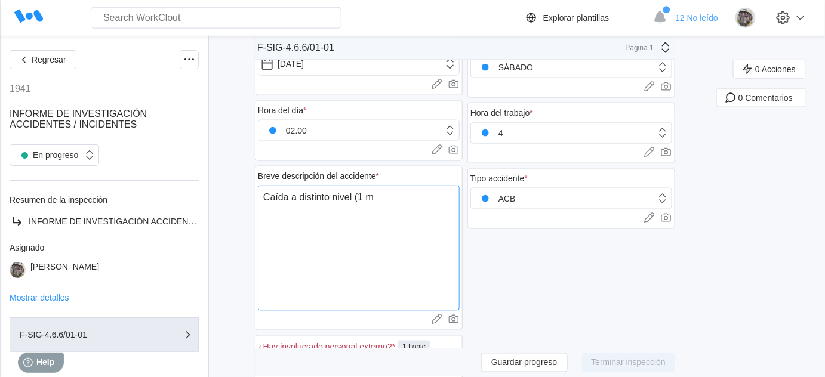
type textarea "Caída a distinto nivel (1 me"
type textarea "x"
type textarea "Caída a distinto nivel (1 met"
type textarea "x"
type textarea "Caída a distinto nivel (1 metr"
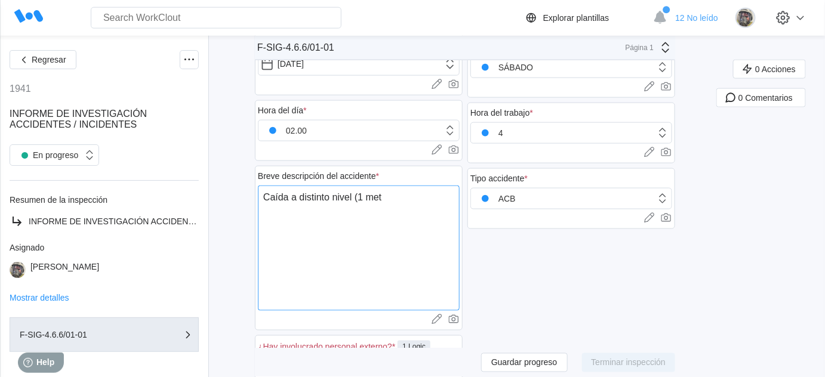
type textarea "x"
type textarea "Caída a distinto nivel (1 metro"
type textarea "x"
type textarea "Caída a distinto nivel (1 metro)"
type textarea "x"
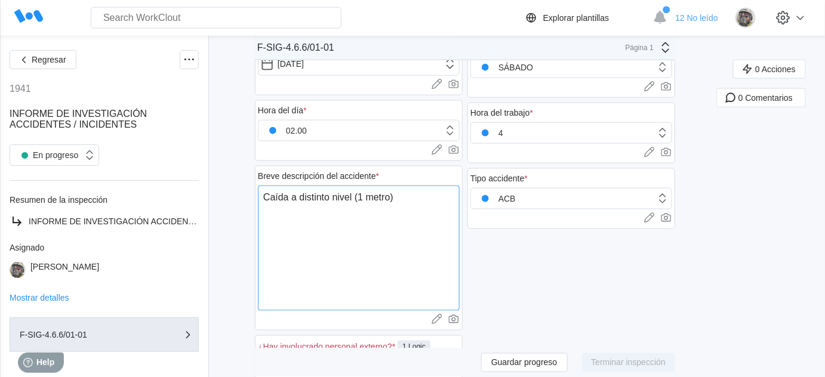
type textarea "Caída a distinto nivel (1 metro)"
type textarea "x"
type textarea "Caída a distinto nivel (1 metro) d"
type textarea "x"
type textarea "Caída a distinto nivel (1 metro) du"
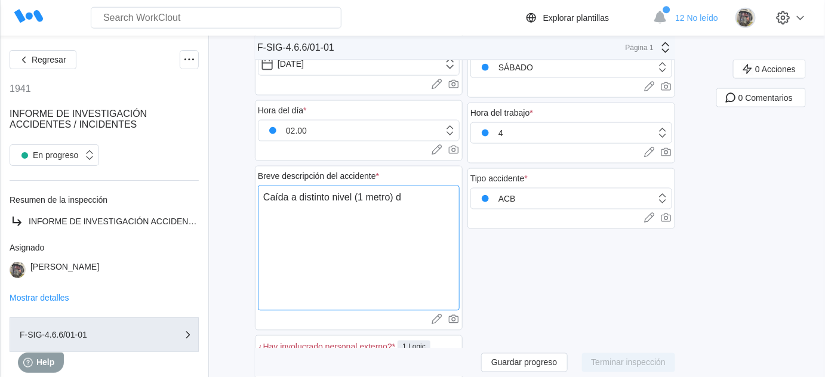
type textarea "x"
type textarea "Caída a distinto nivel (1 metro) dur"
type textarea "x"
type textarea "Caída a distinto nivel (1 metro) dura"
type textarea "x"
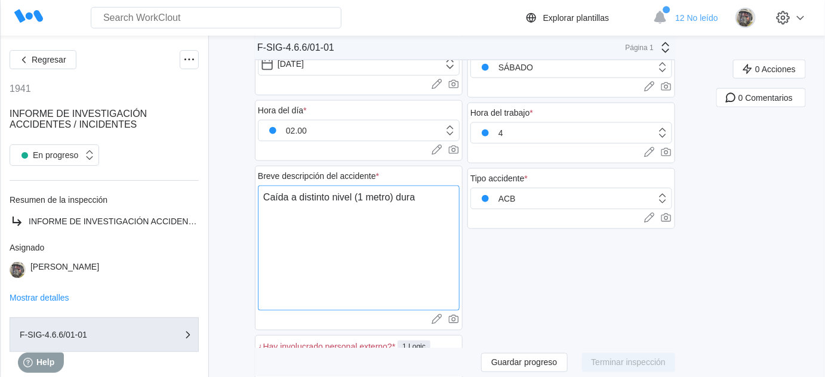
type textarea "Caída a distinto nivel (1 metro) duran"
type textarea "x"
type textarea "Caída a distinto nivel (1 metro) durant"
type textarea "x"
type textarea "Caída a distinto nivel (1 metro) durante"
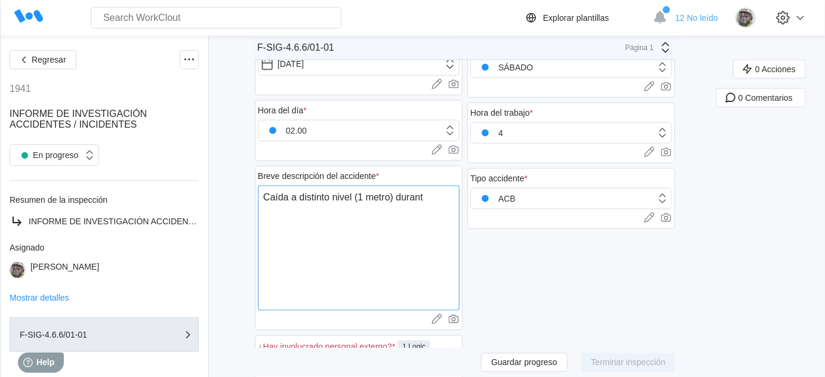
type textarea "x"
type textarea "Caída a distinto nivel (1 metro) durante"
type textarea "x"
type textarea "Caída a distinto nivel (1 metro) durante l"
type textarea "x"
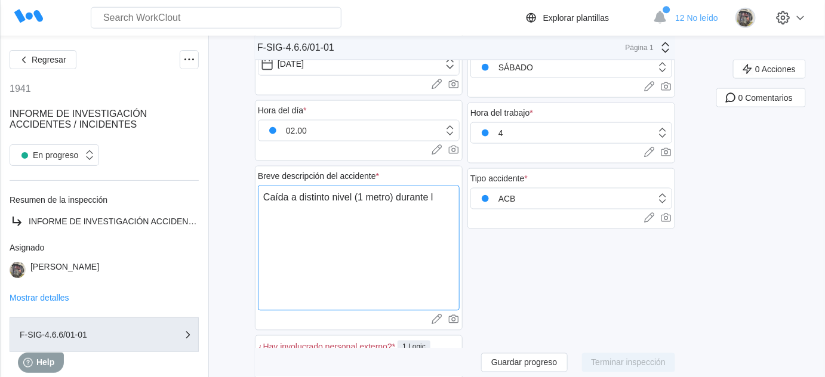
type textarea "Caída a distinto nivel (1 metro) durante la"
type textarea "x"
type textarea "Caída a distinto nivel (1 metro) durante la"
type textarea "x"
type textarea "Caída a distinto nivel (1 metro) durante la s"
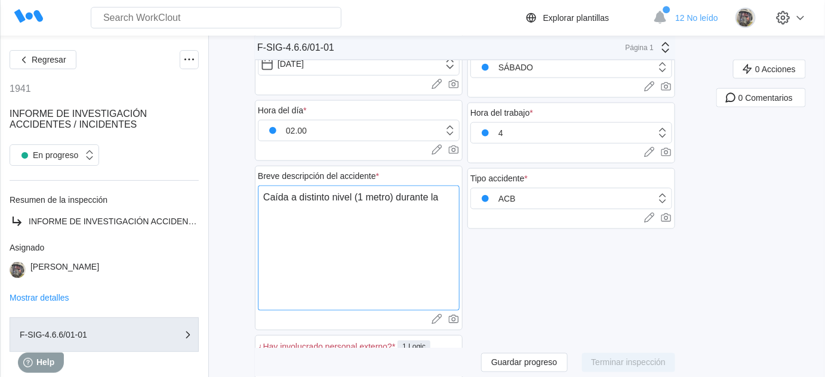
type textarea "x"
type textarea "Caída a distinto nivel (1 metro) durante la su"
type textarea "x"
type textarea "Caída a distinto nivel (1 metro) durante la sup"
type textarea "x"
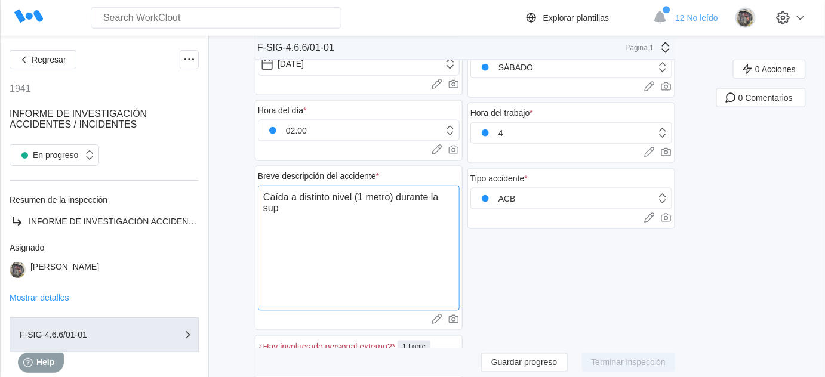
type textarea "Caída a distinto nivel (1 metro) durante la supe"
type textarea "x"
type textarea "Caída a distinto nivel (1 metro) durante la super"
type textarea "x"
type textarea "Caída a distinto nivel (1 metro) durante la superv"
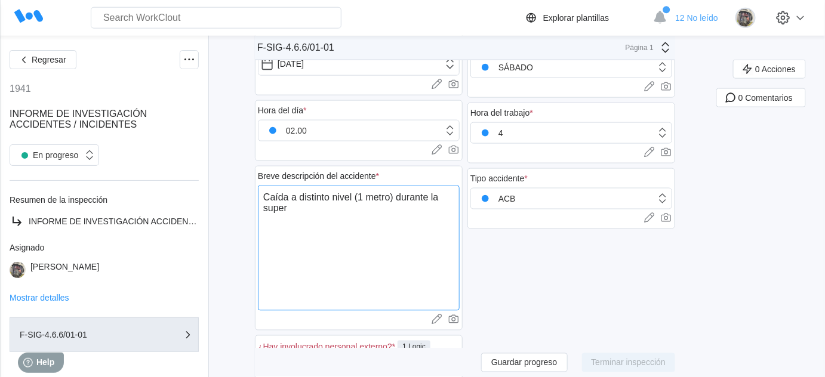
type textarea "x"
type textarea "Caída a distinto nivel (1 metro) durante la supervi"
type textarea "x"
type textarea "Caída a distinto nivel (1 metro) durante la supervis"
type textarea "x"
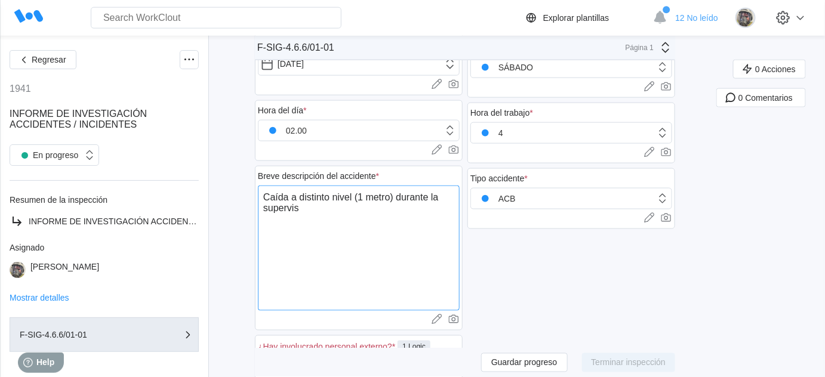
type textarea "Caída a distinto nivel (1 metro) durante la supervisi"
type textarea "x"
type textarea "Caída a distinto nivel (1 metro) durante la supervisió"
type textarea "x"
type textarea "Caída a distinto nivel (1 metro) durante la supervisión"
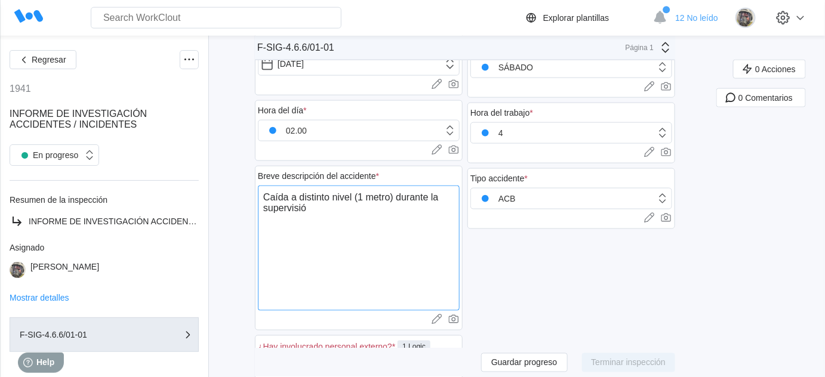
type textarea "x"
type textarea "Caída a distinto nivel (1 metro) durante la supervisión"
type textarea "x"
type textarea "Caída a distinto nivel (1 metro) durante la supervisión i"
type textarea "x"
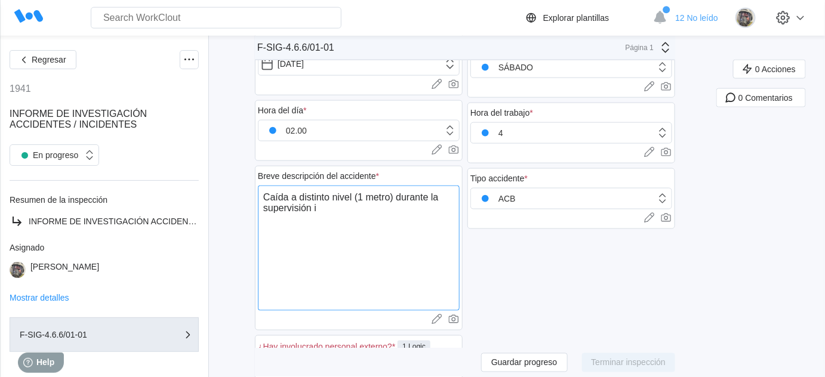
type textarea "Caída a distinto nivel (1 metro) durante la supervisión in"
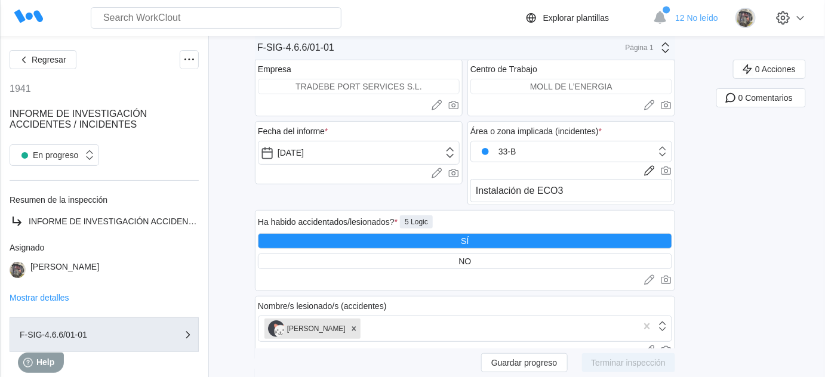
scroll to position [0, 0]
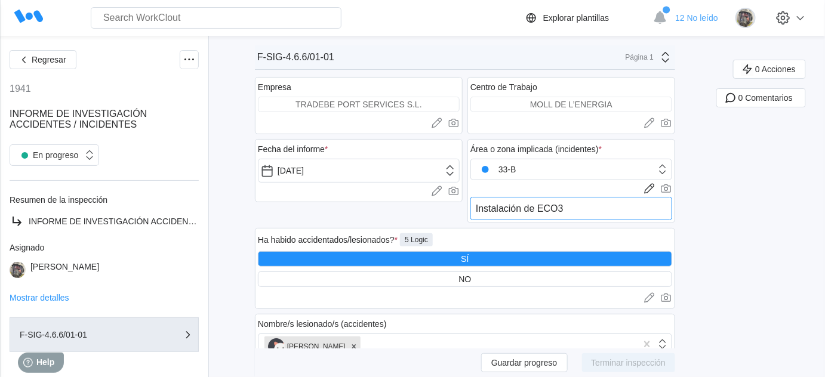
click at [588, 208] on textarea "Instalación de ECO3" at bounding box center [571, 208] width 202 height 23
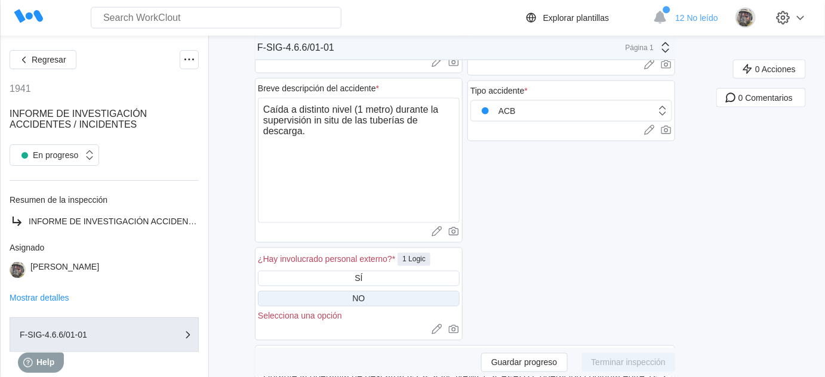
scroll to position [488, 0]
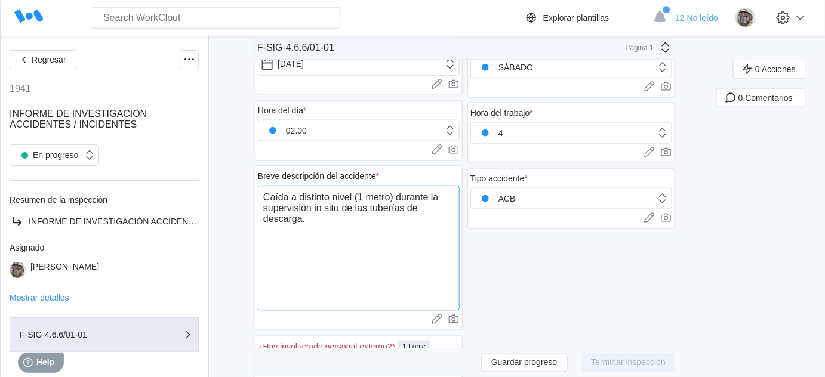
drag, startPoint x: 267, startPoint y: 203, endPoint x: 313, endPoint y: 202, distance: 46.6
click at [313, 202] on textarea "Caída a distinto nivel (1 metro) durante la supervisión in situ de las tuberías…" at bounding box center [359, 248] width 202 height 125
click at [344, 213] on textarea "Caída a distinto nivel (1 metro) durante la verificación in situ de las tubería…" at bounding box center [359, 248] width 202 height 125
click at [372, 203] on textarea "Caída a distinto nivel (1 metro) durante la verificación in situ de las tubería…" at bounding box center [359, 248] width 202 height 125
drag, startPoint x: 329, startPoint y: 227, endPoint x: 402, endPoint y: 221, distance: 73.7
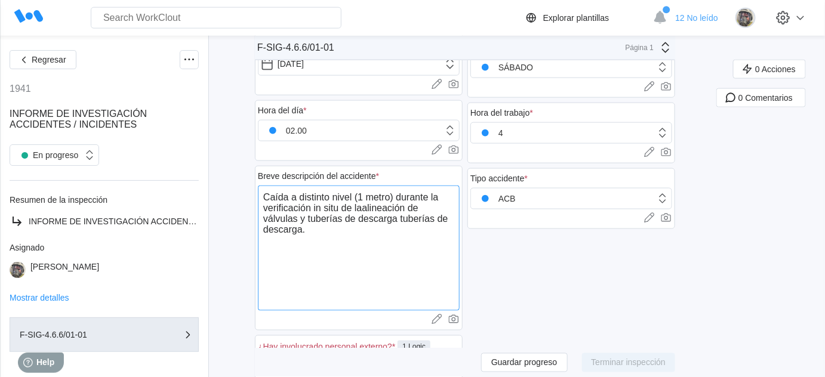
click at [402, 221] on textarea "Caída a distinto nivel (1 metro) durante la verificación in situ de laalineació…" at bounding box center [359, 248] width 202 height 125
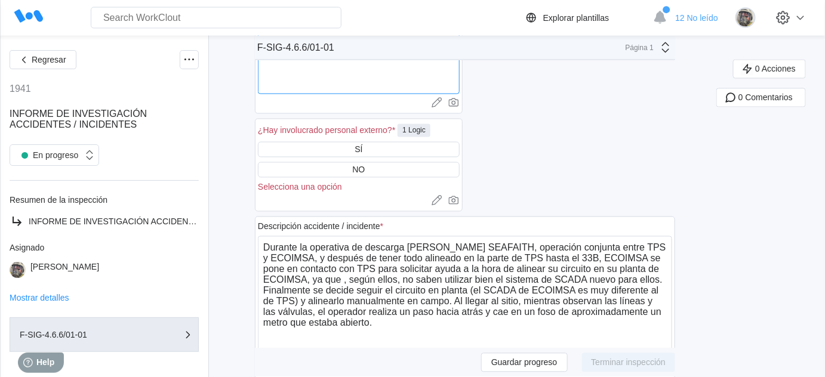
scroll to position [705, 0]
drag, startPoint x: 436, startPoint y: 242, endPoint x: 513, endPoint y: 245, distance: 77.1
click at [513, 245] on textarea "Durante la operativa de descarga del barco SEAFAITH, operación conjunta entre T…" at bounding box center [465, 298] width 414 height 125
click at [625, 318] on textarea "Durante la operativa de descarga del barco SEAFAITH, operación conjunta entre T…" at bounding box center [465, 298] width 414 height 125
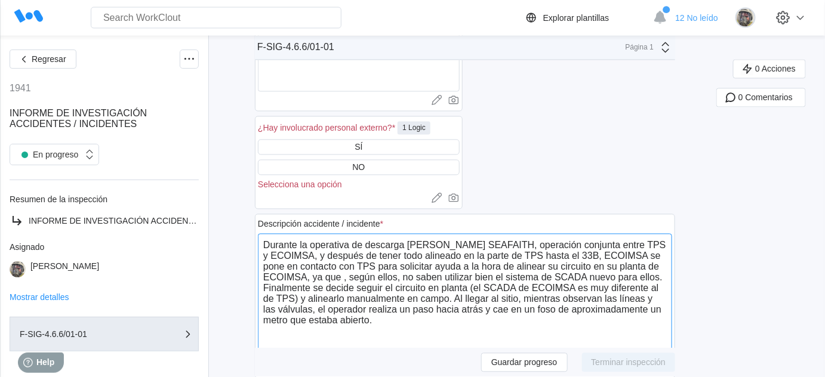
scroll to position [759, 0]
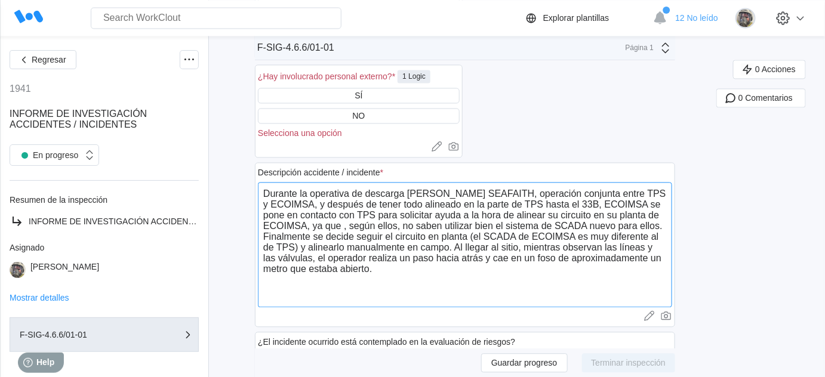
click at [266, 230] on textarea "Durante la operativa de descarga del barco SEAFAITH, operación conjunta entre T…" at bounding box center [465, 244] width 414 height 125
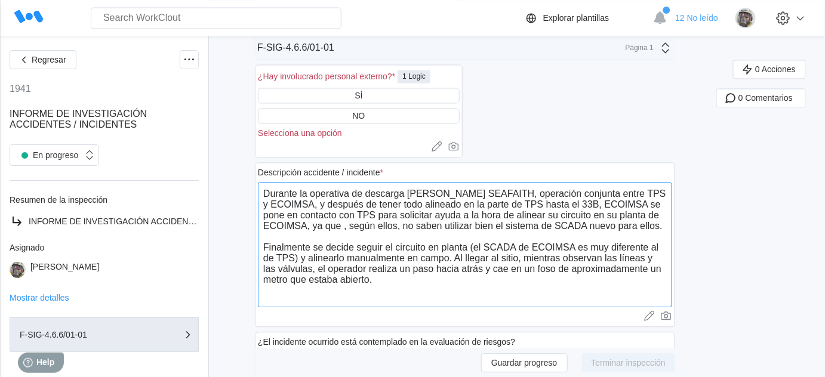
click at [405, 276] on textarea "Durante la operativa de descarga del barco SEAFAITH, operación conjunta entre T…" at bounding box center [465, 244] width 414 height 125
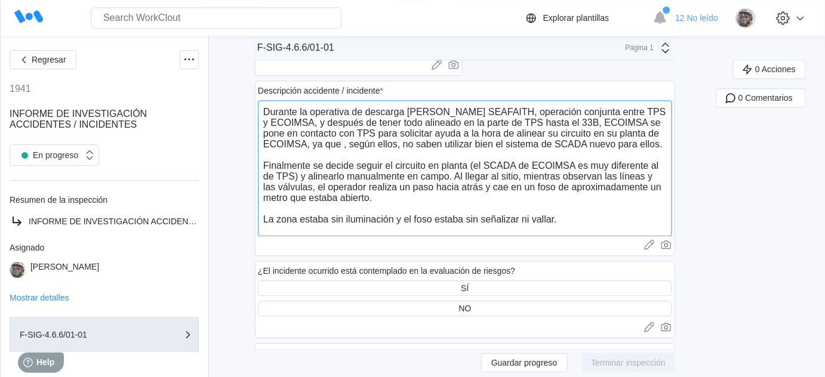
scroll to position [868, 0]
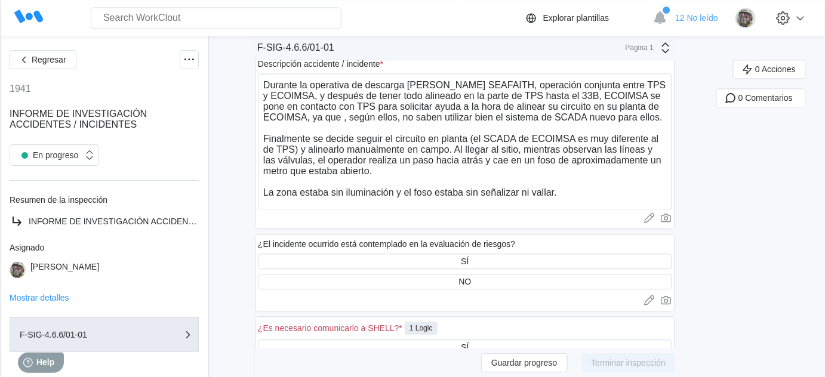
click at [742, 278] on div "0 Acciones 0 Comentarios" at bounding box center [770, 222] width 109 height 2060
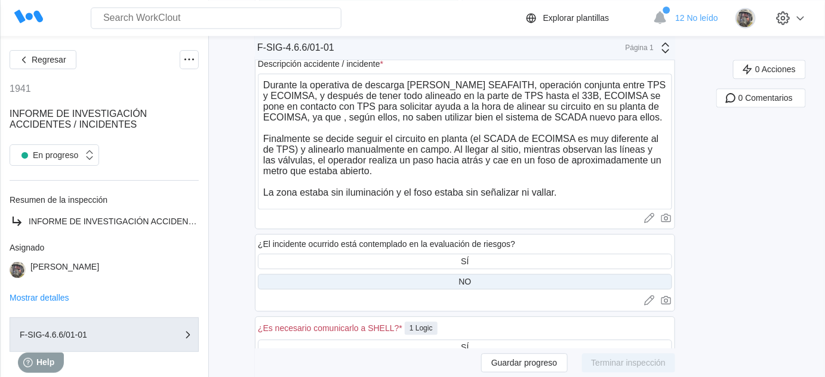
click at [493, 277] on div "NO" at bounding box center [465, 282] width 414 height 16
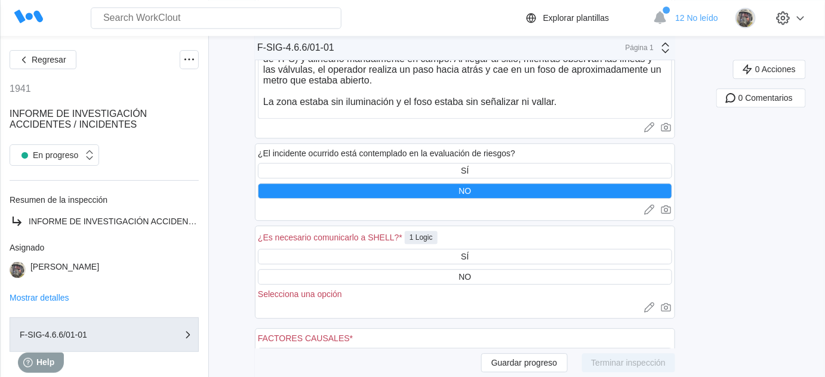
scroll to position [977, 0]
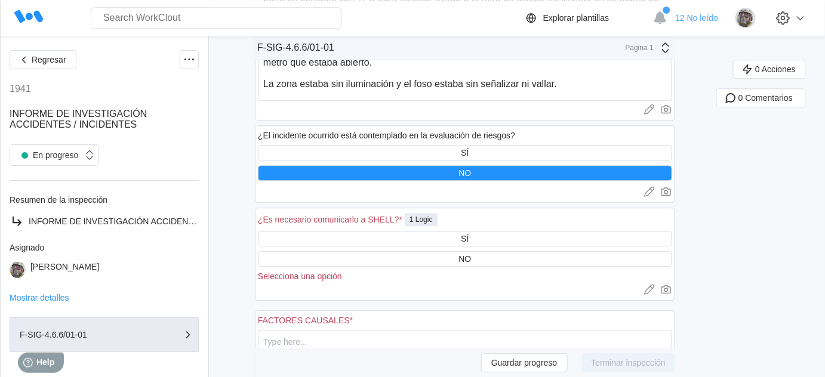
drag, startPoint x: 262, startPoint y: 213, endPoint x: 244, endPoint y: 207, distance: 18.9
click at [244, 207] on div "Regresar 1941 INFORME DE INVESTIGACIÓN ACCIDENTES / INCIDENTES En progreso Resu…" at bounding box center [412, 101] width 825 height 2084
click at [495, 211] on div "¿Es necesario comunicarlo a SHELL? * 1 Logic" at bounding box center [465, 221] width 414 height 20
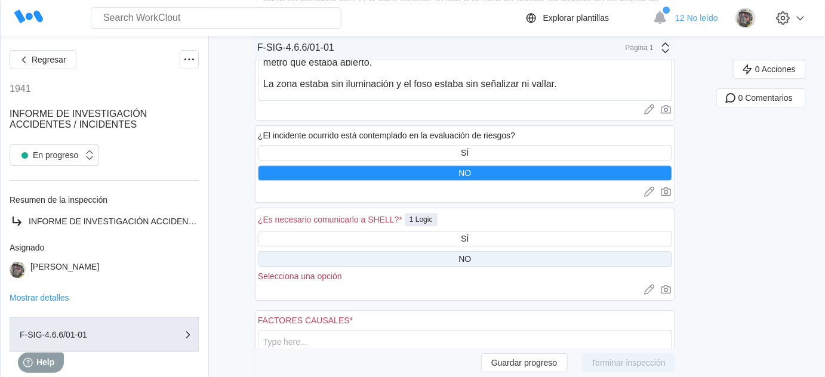
click at [492, 253] on div "NO" at bounding box center [465, 259] width 414 height 16
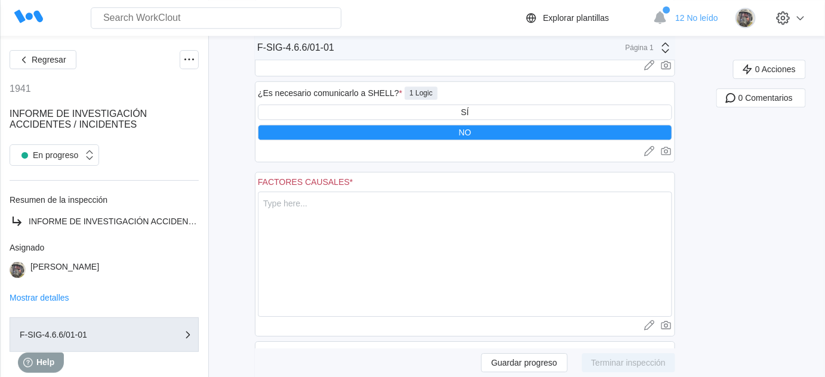
scroll to position [1085, 0]
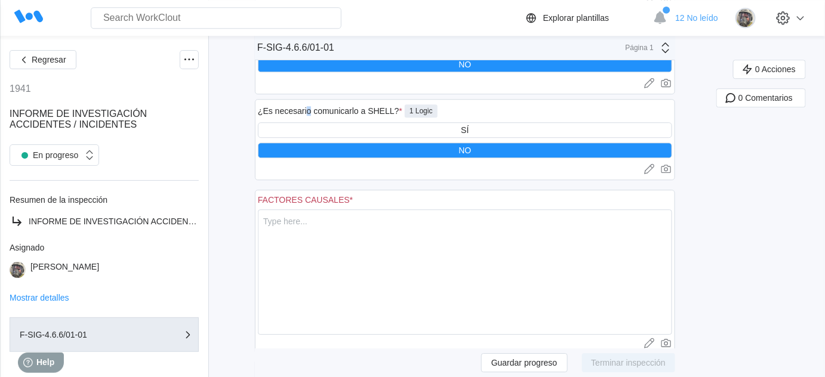
drag, startPoint x: 310, startPoint y: 102, endPoint x: 316, endPoint y: 109, distance: 9.0
click at [316, 109] on div "¿Es necesario comunicarlo a SHELL? * 1 Logic" at bounding box center [348, 110] width 180 height 13
drag, startPoint x: 318, startPoint y: 125, endPoint x: 485, endPoint y: 402, distance: 324.1
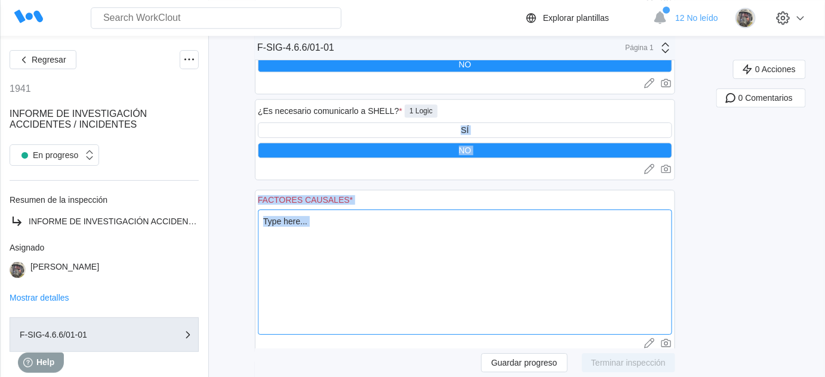
click at [503, 221] on textarea at bounding box center [465, 272] width 414 height 125
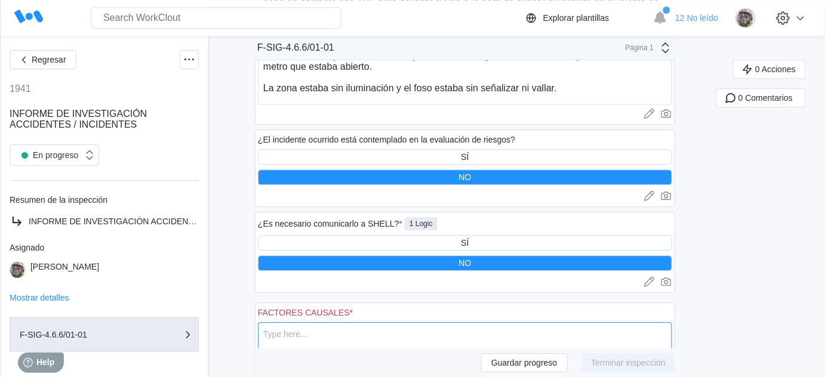
scroll to position [960, 0]
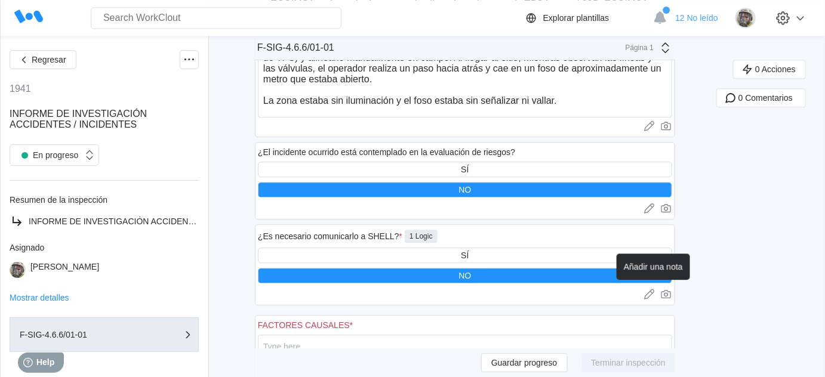
click at [653, 288] on icon at bounding box center [650, 294] width 12 height 12
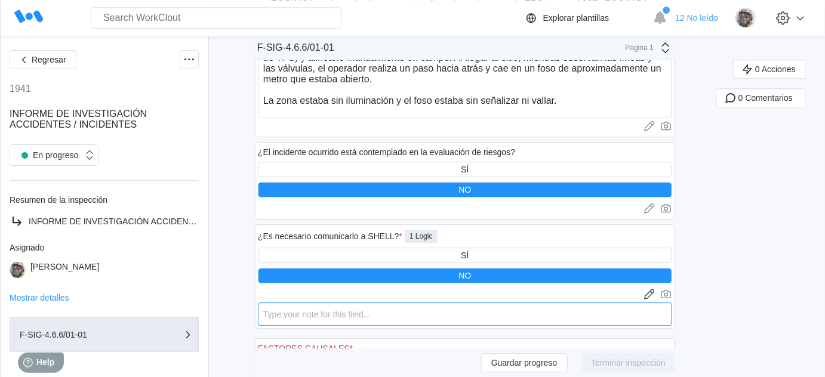
click at [441, 305] on textarea at bounding box center [465, 314] width 414 height 23
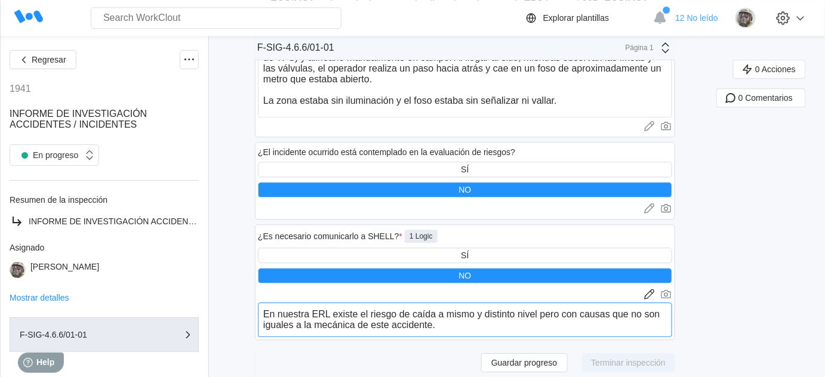
click at [489, 319] on textarea "En nuestra ERL existe el riesgo de caída a mismo y distinto nivel pero con caus…" at bounding box center [465, 320] width 414 height 35
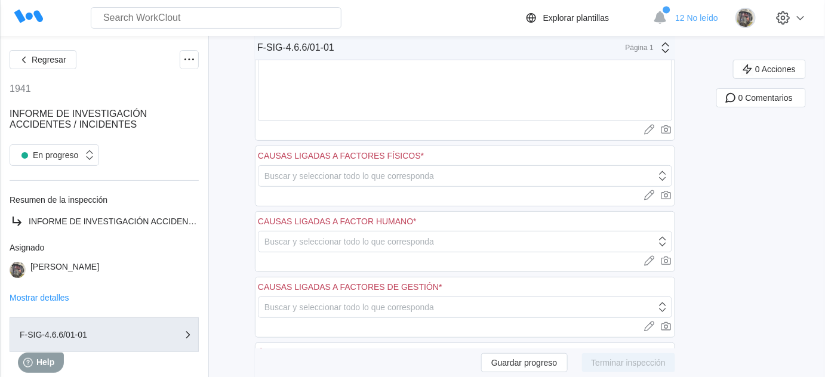
scroll to position [1557, 0]
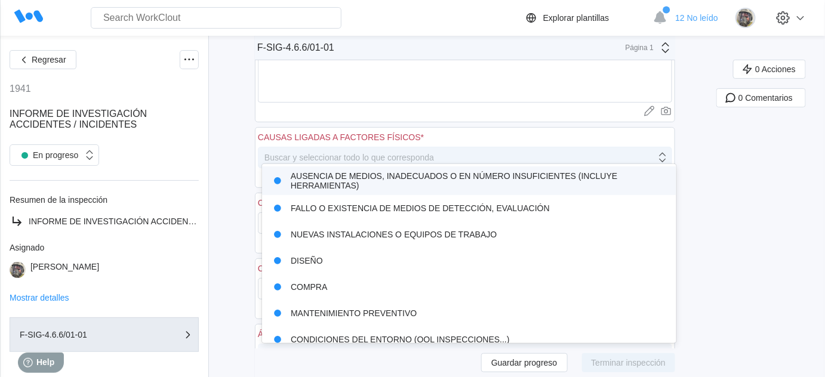
click at [462, 150] on div "Buscar y seleccionar todo lo que corresponda" at bounding box center [458, 157] width 398 height 17
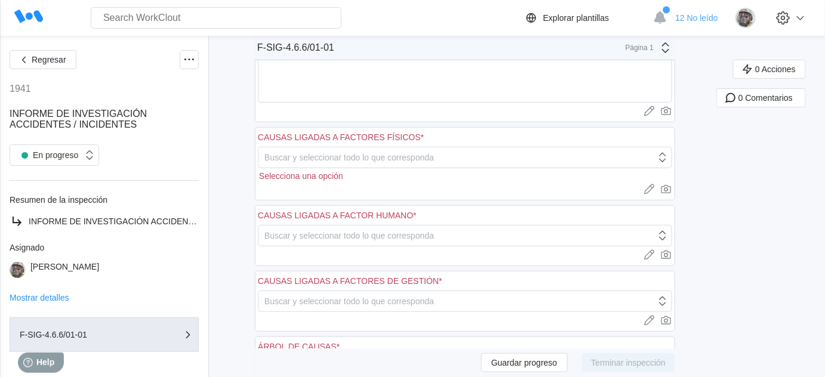
scroll to position [1612, 0]
